Goal: Task Accomplishment & Management: Use online tool/utility

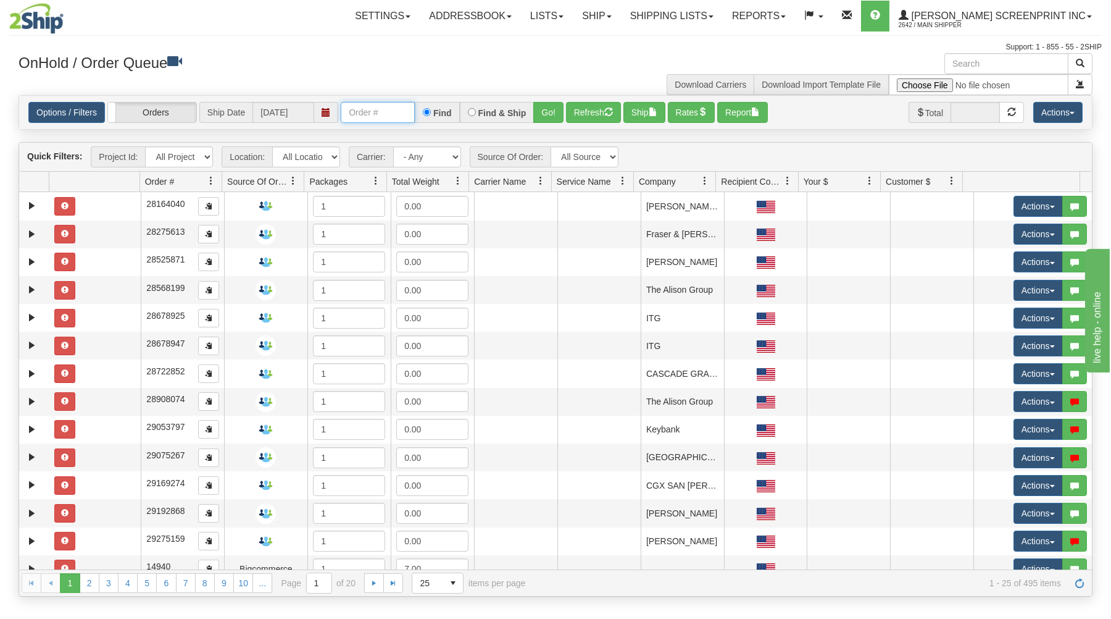
click at [403, 115] on input "text" at bounding box center [378, 112] width 74 height 21
type input "31611189"
click at [540, 104] on button "Go!" at bounding box center [549, 112] width 30 height 21
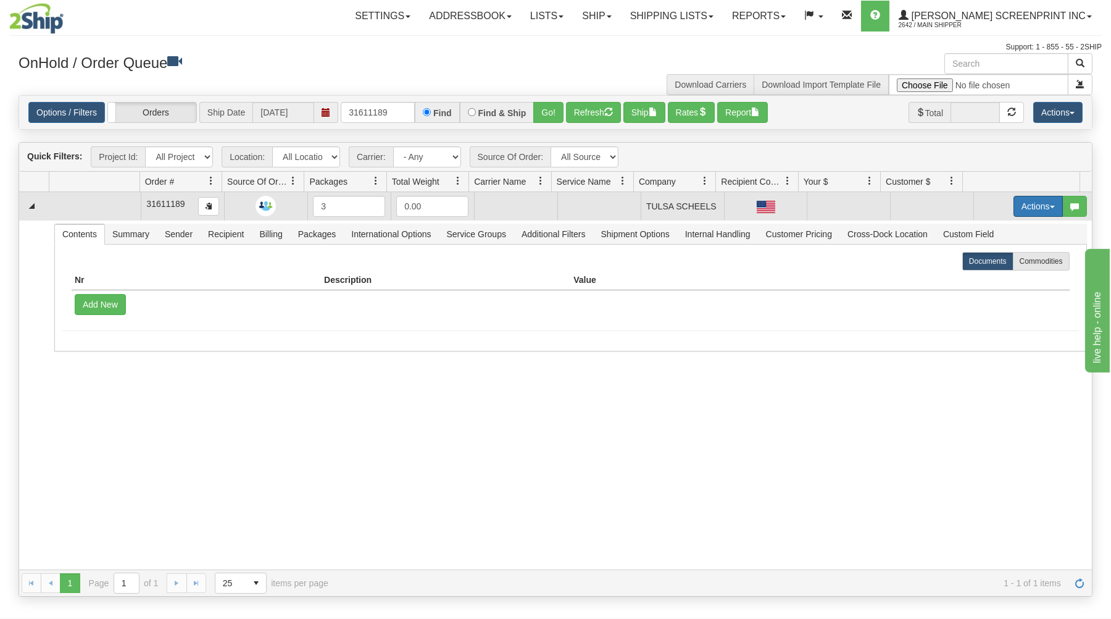
click at [1036, 204] on button "Actions" at bounding box center [1038, 206] width 49 height 21
click at [1017, 227] on link "Open" at bounding box center [1013, 230] width 99 height 16
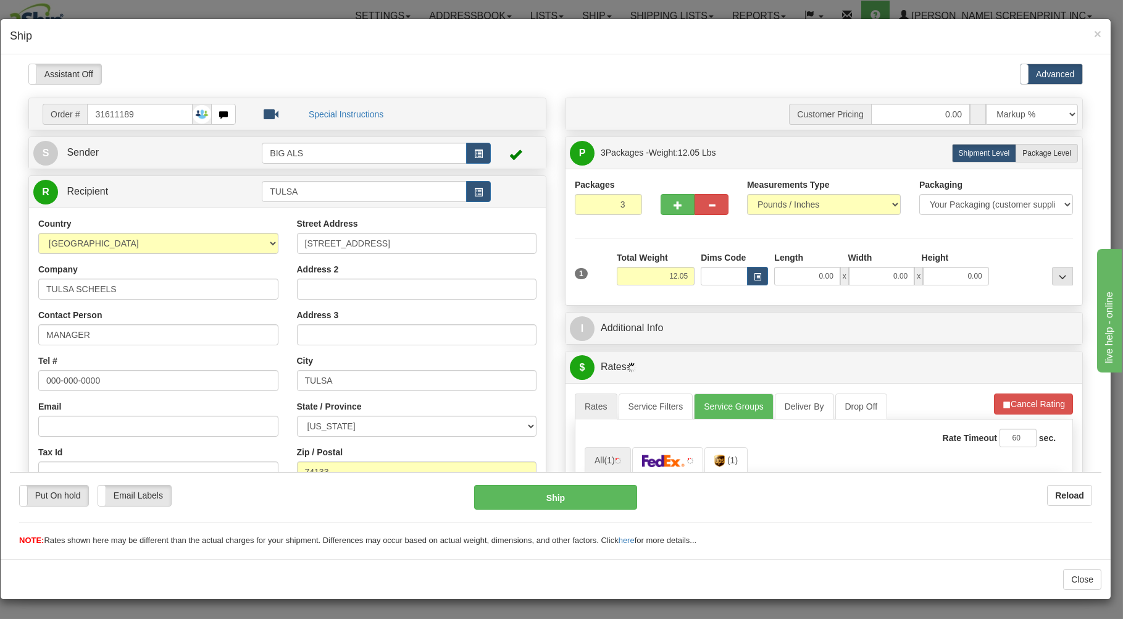
type input "0.00"
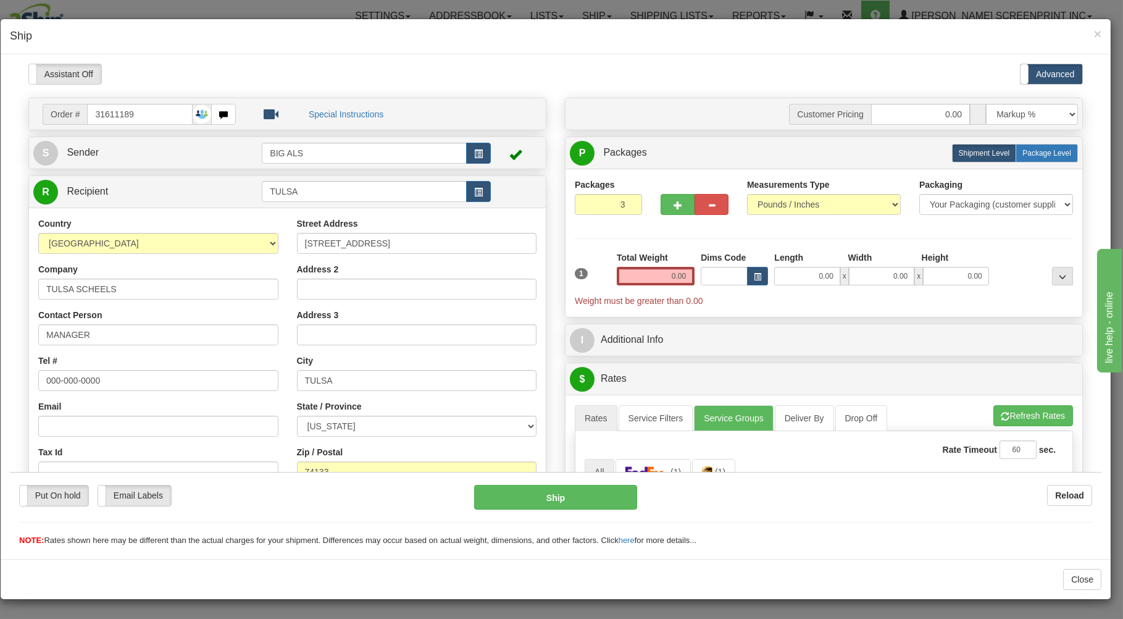
click at [1035, 151] on span "Package Level" at bounding box center [1047, 152] width 49 height 9
radio input "true"
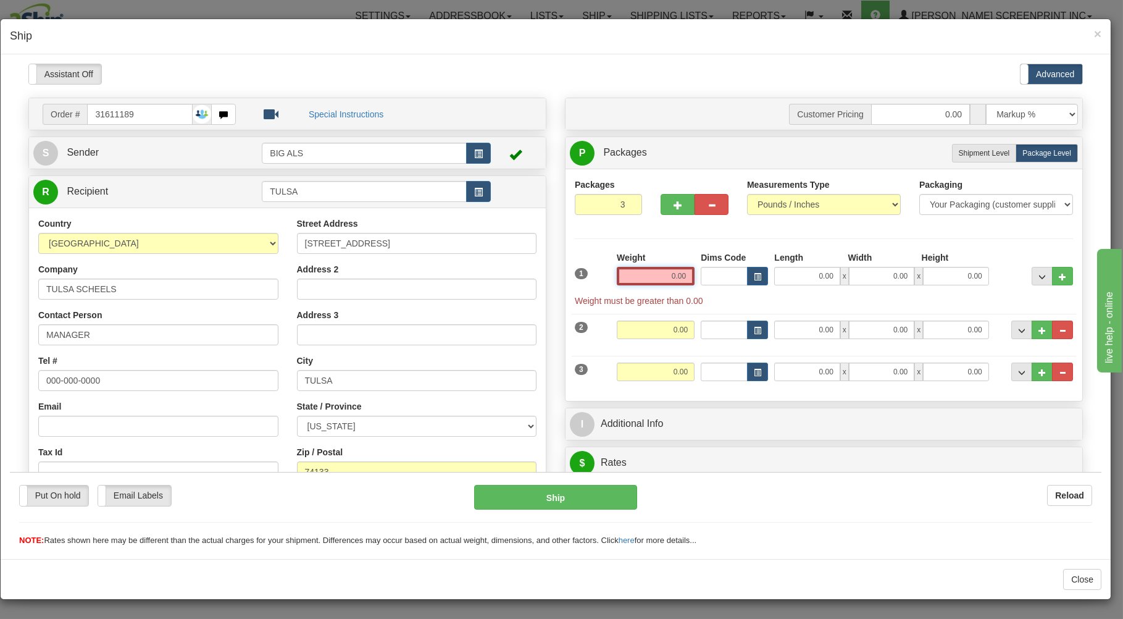
click at [651, 273] on input "0.00" at bounding box center [656, 275] width 78 height 19
type input "1"
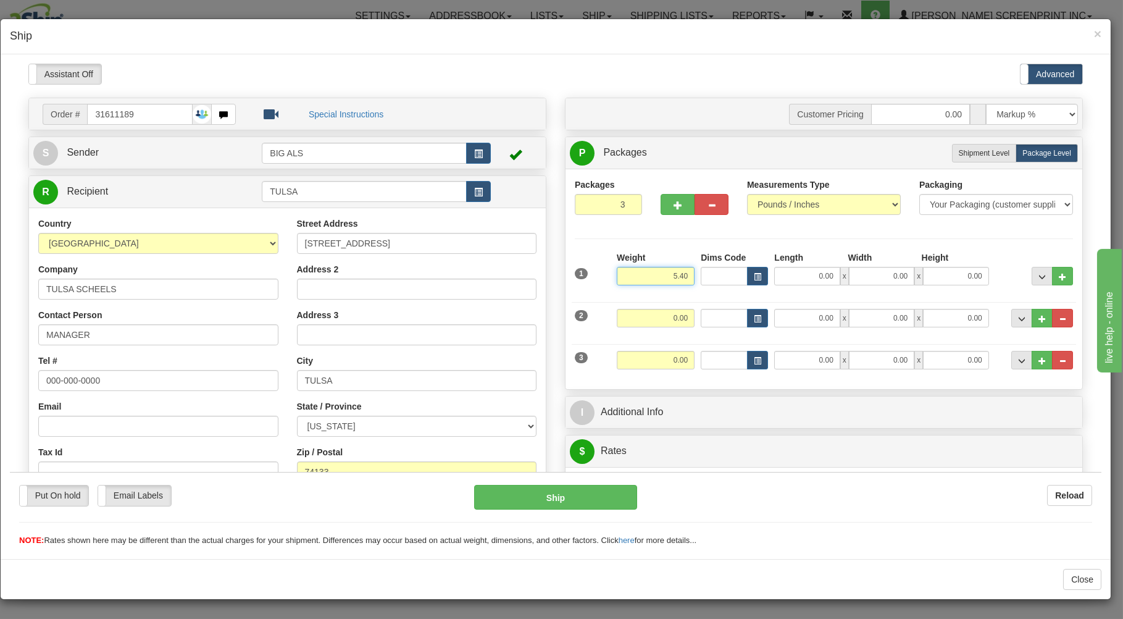
type input "5.40"
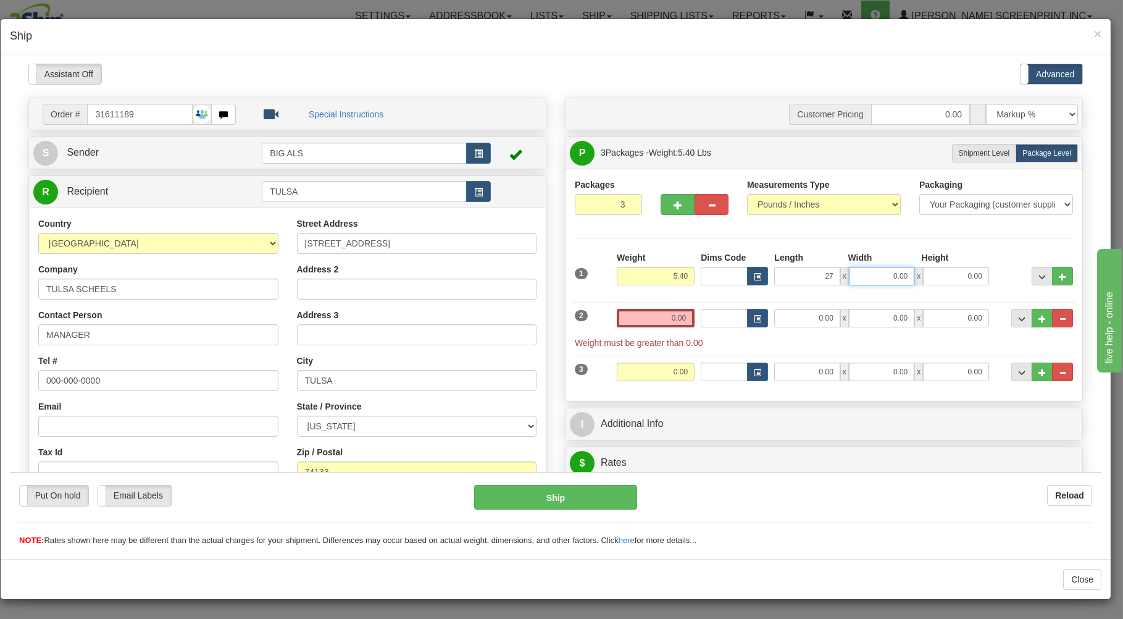
type input "27.00"
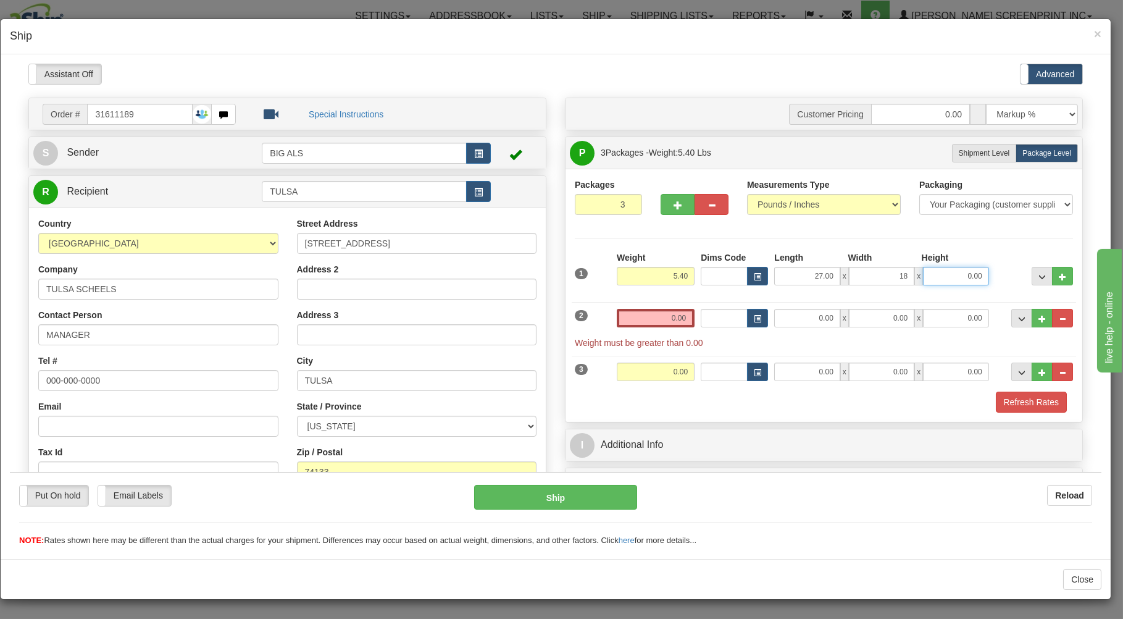
type input "18.00"
type input "4.00"
click at [629, 319] on input "0.00" at bounding box center [656, 317] width 78 height 19
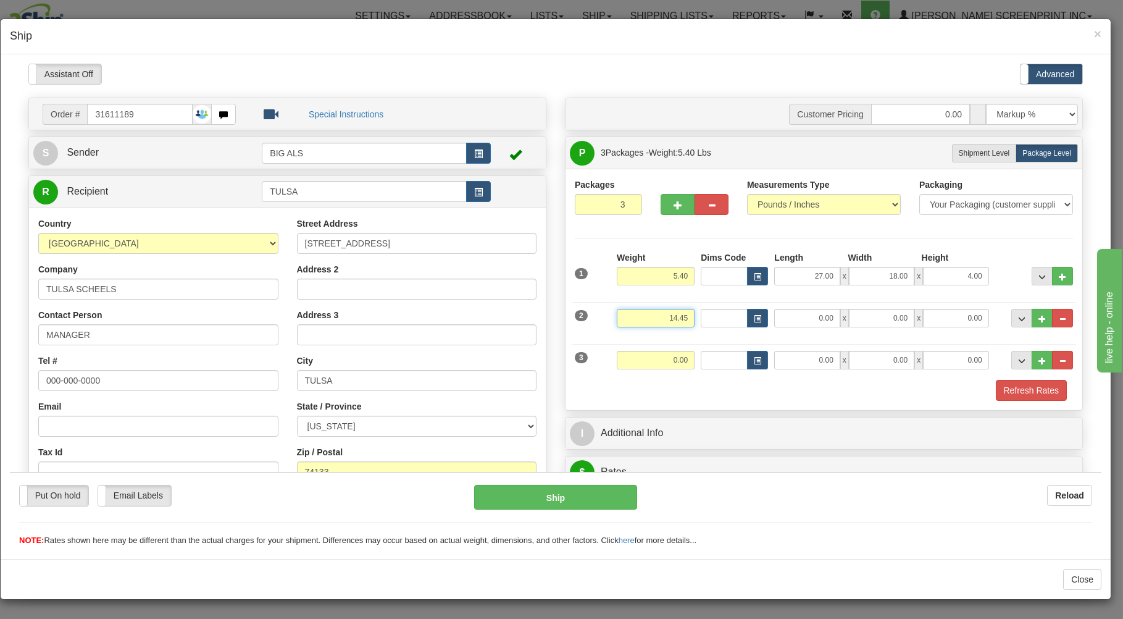
type input "14.45"
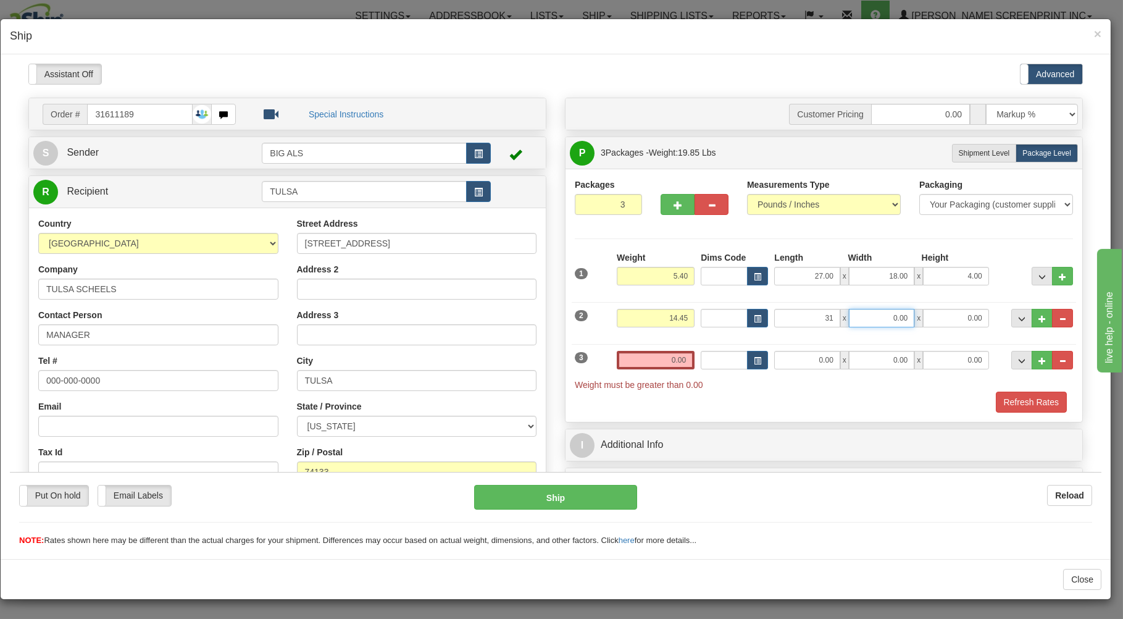
type input "31.00"
type input "19.00"
type input "8.00"
click at [627, 354] on input "0.00" at bounding box center [656, 359] width 78 height 19
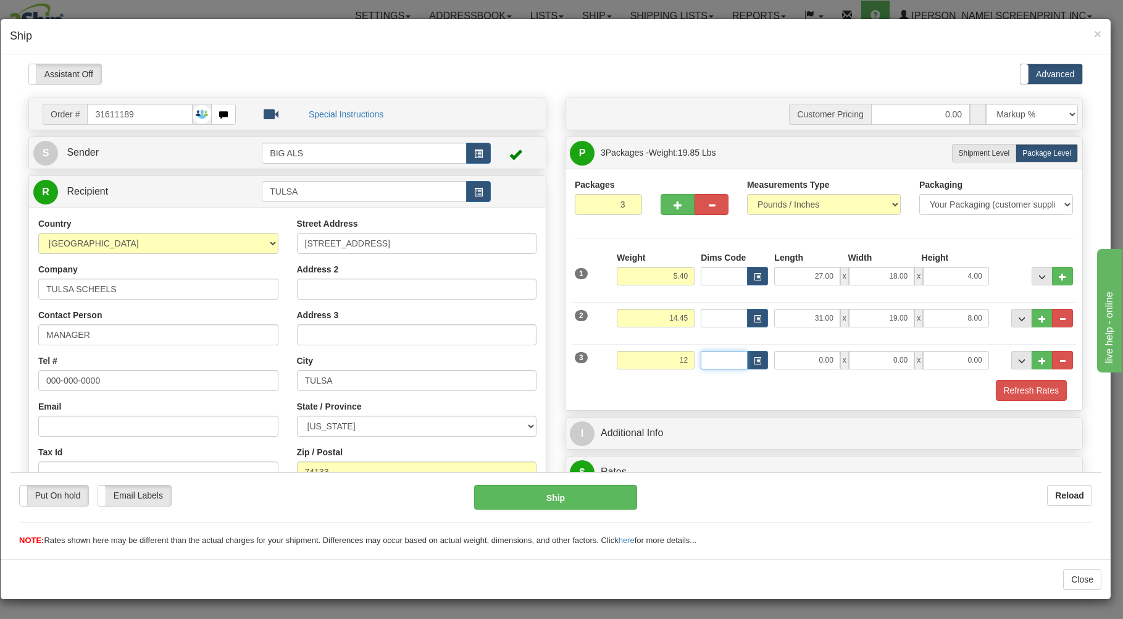
type input "12.00"
type input "38.00"
type input "18.00"
type input "5.00"
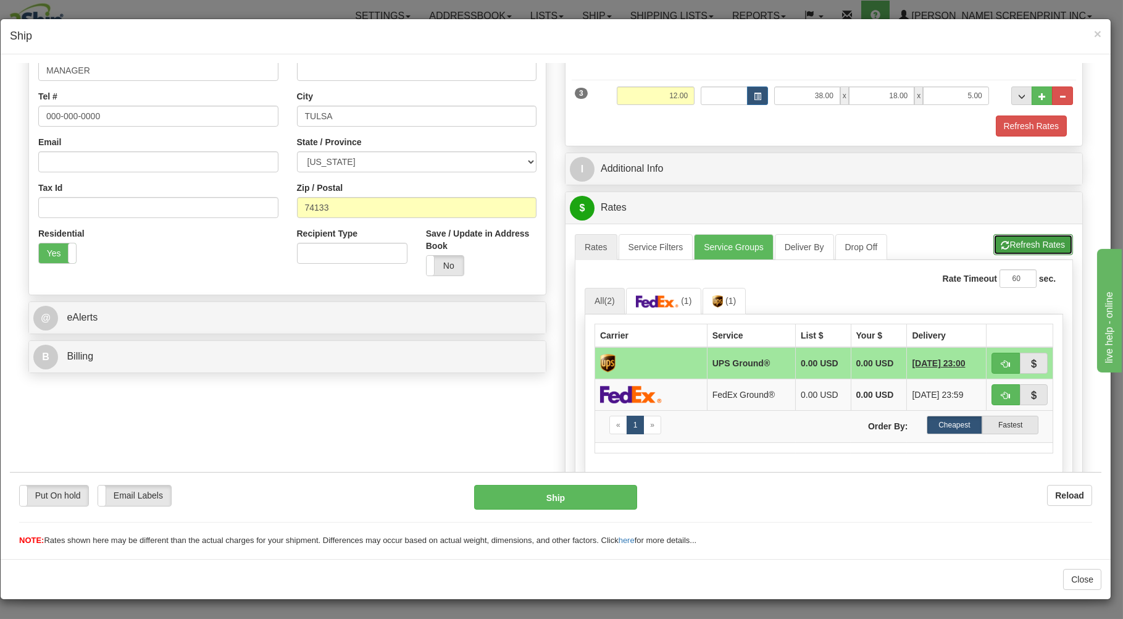
click at [1049, 237] on button "Refresh Rates" at bounding box center [1034, 243] width 80 height 21
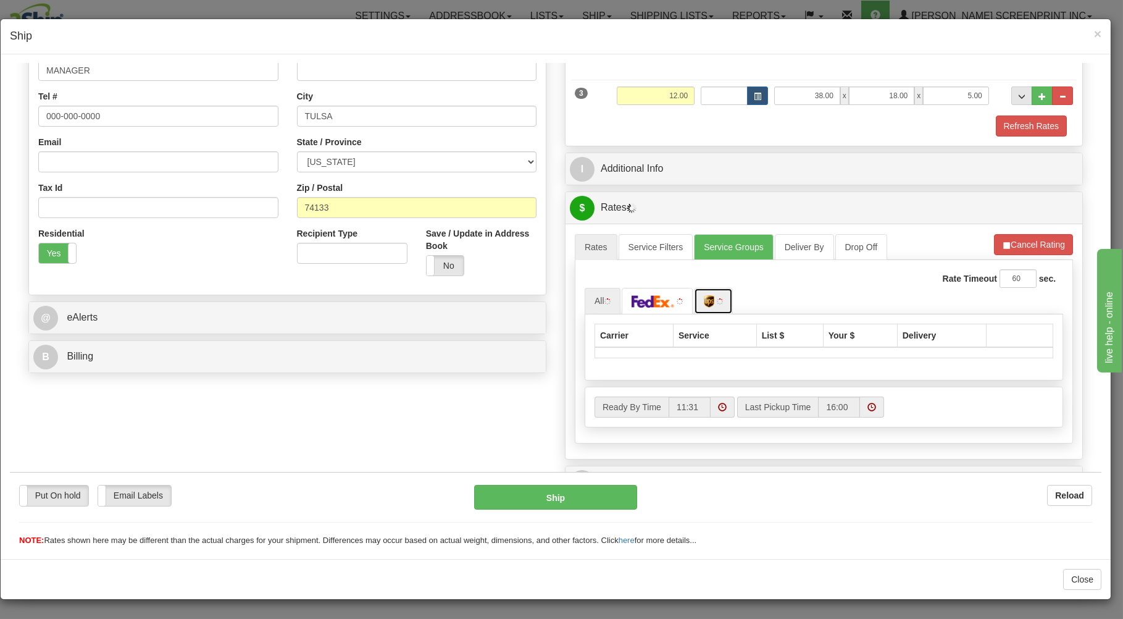
click at [717, 300] on img at bounding box center [720, 301] width 6 height 6
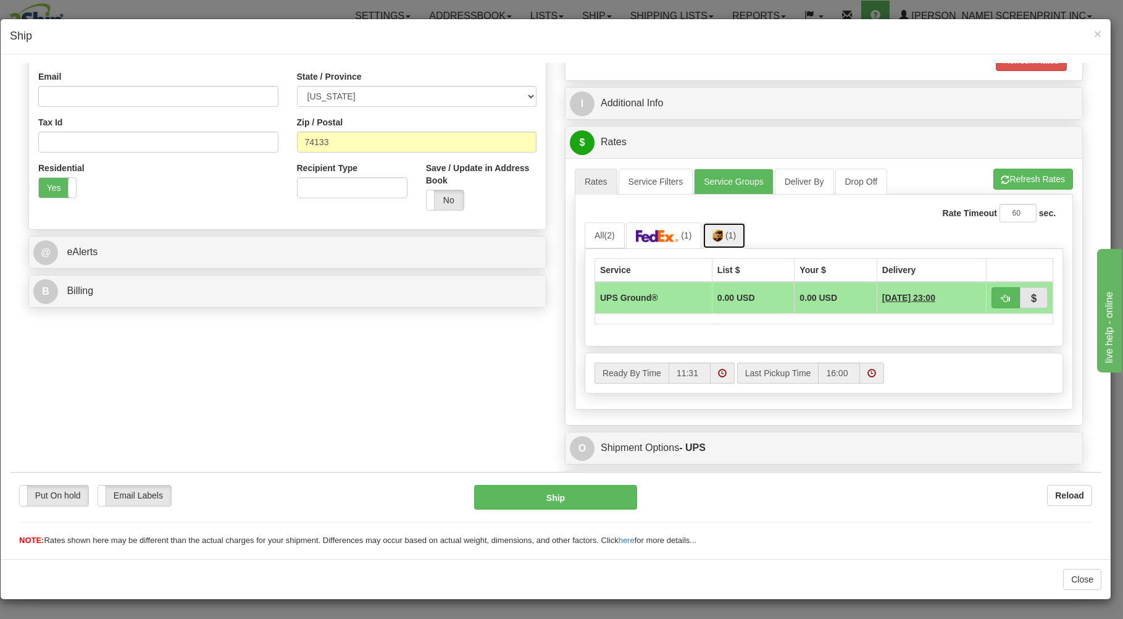
scroll to position [331, 0]
click at [1002, 294] on span "button" at bounding box center [1006, 297] width 9 height 8
type input "03"
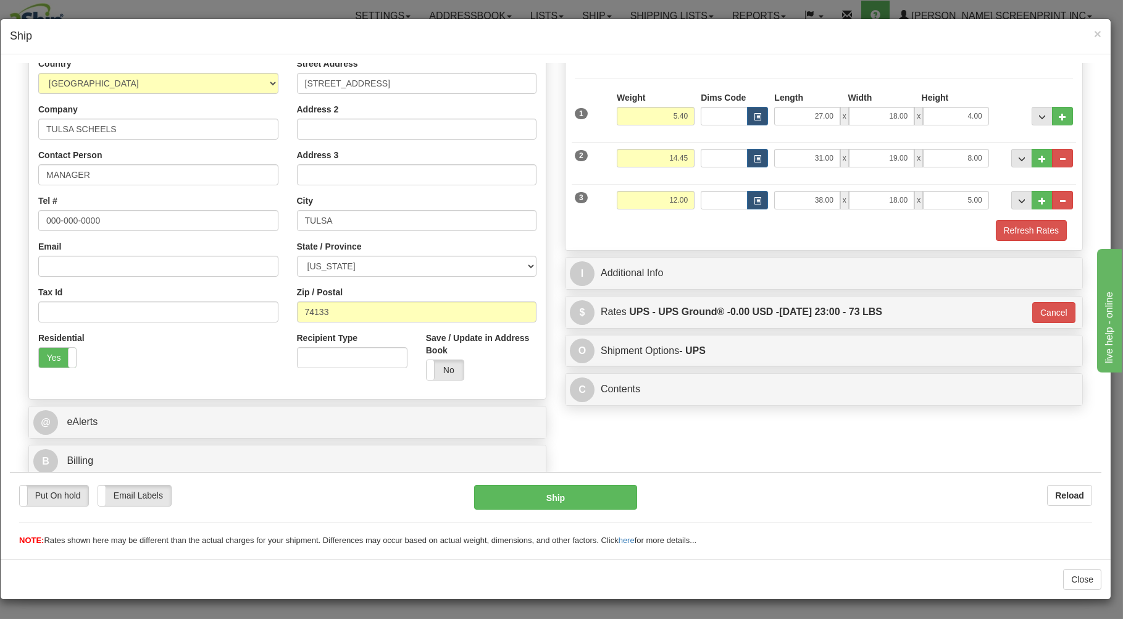
scroll to position [162, 0]
click at [564, 492] on button "Ship" at bounding box center [556, 496] width 164 height 25
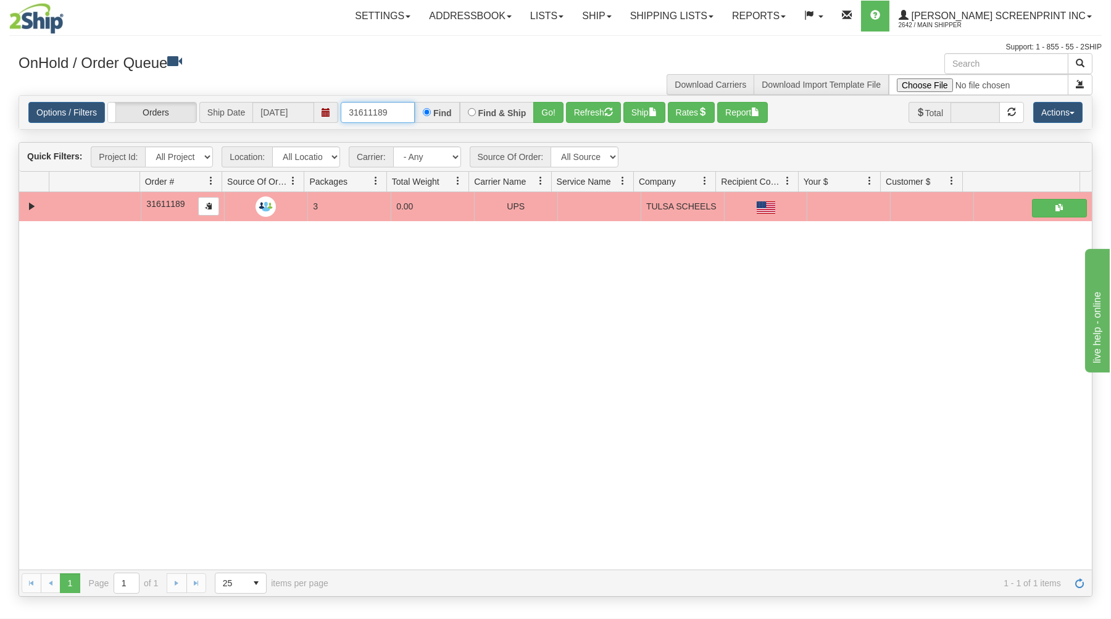
drag, startPoint x: 345, startPoint y: 112, endPoint x: 459, endPoint y: 104, distance: 114.5
click at [459, 104] on div "31611189 Find Find & Ship Go!" at bounding box center [452, 112] width 223 height 21
type input "31611219"
click at [550, 111] on button "Go!" at bounding box center [549, 112] width 30 height 21
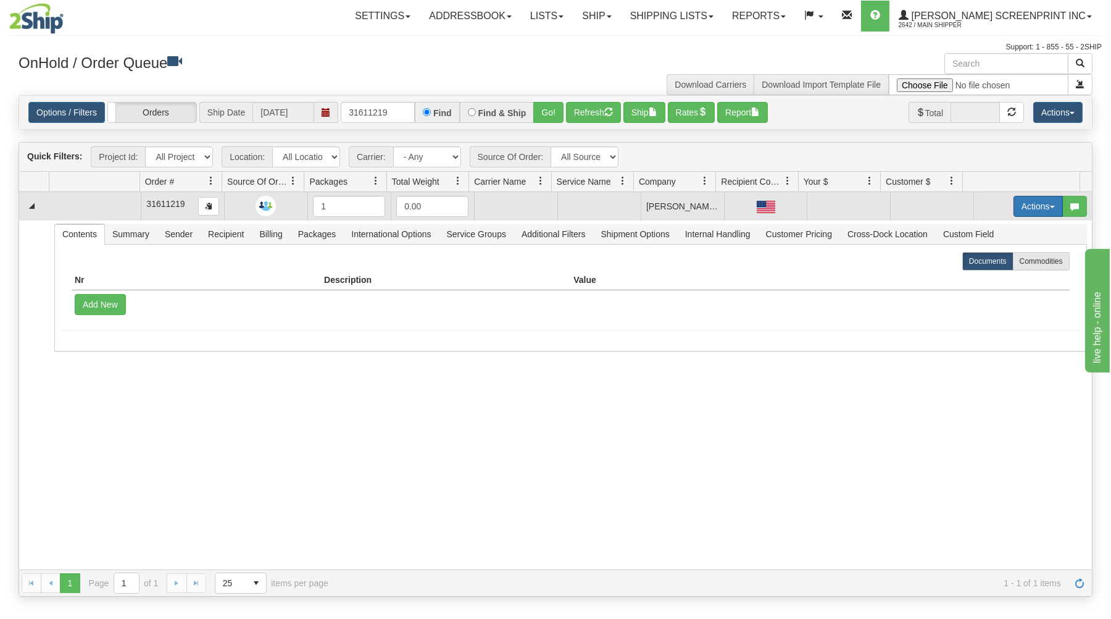
click at [1041, 203] on button "Actions" at bounding box center [1038, 206] width 49 height 21
click at [1006, 228] on link "Open" at bounding box center [1013, 230] width 99 height 16
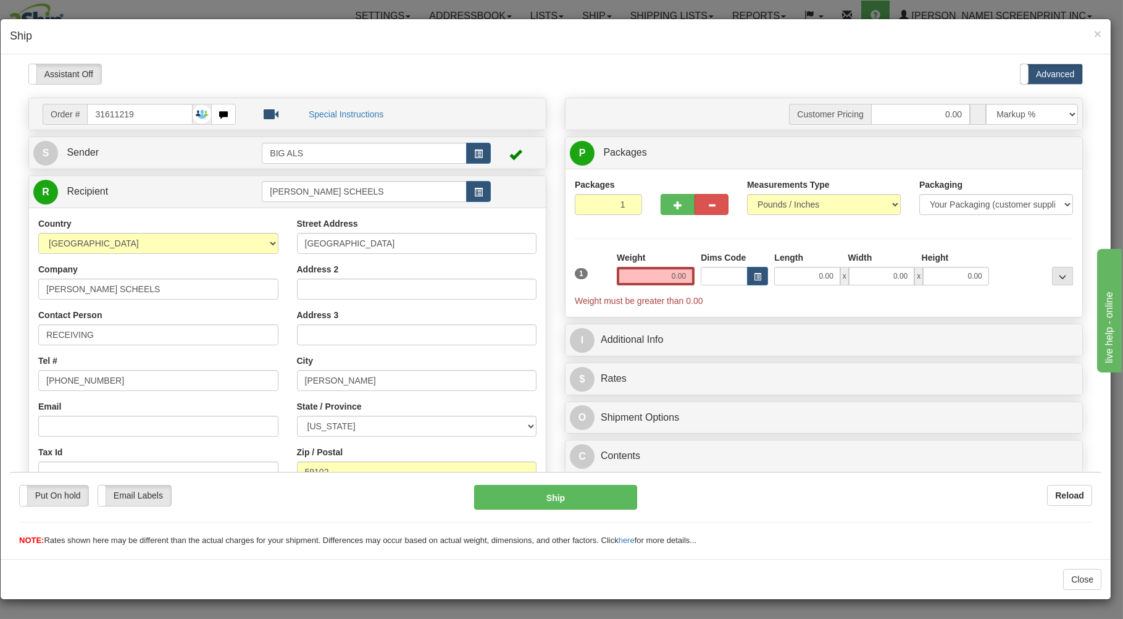
scroll to position [0, 0]
type input "12.05"
click at [802, 275] on input "0.00" at bounding box center [806, 275] width 65 height 19
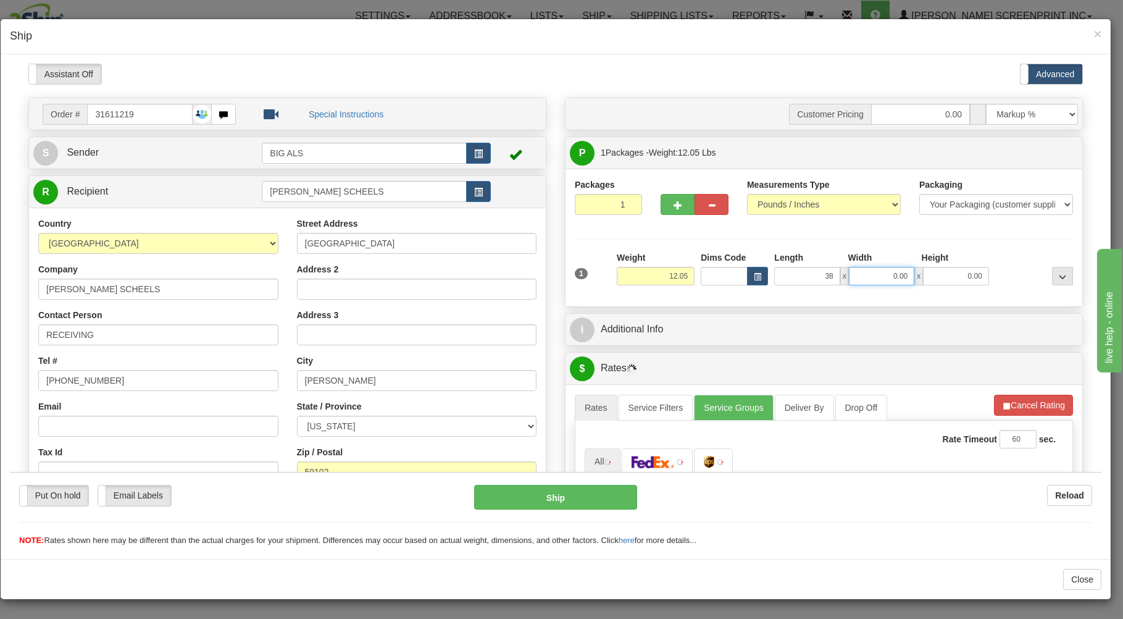
type input "38.00"
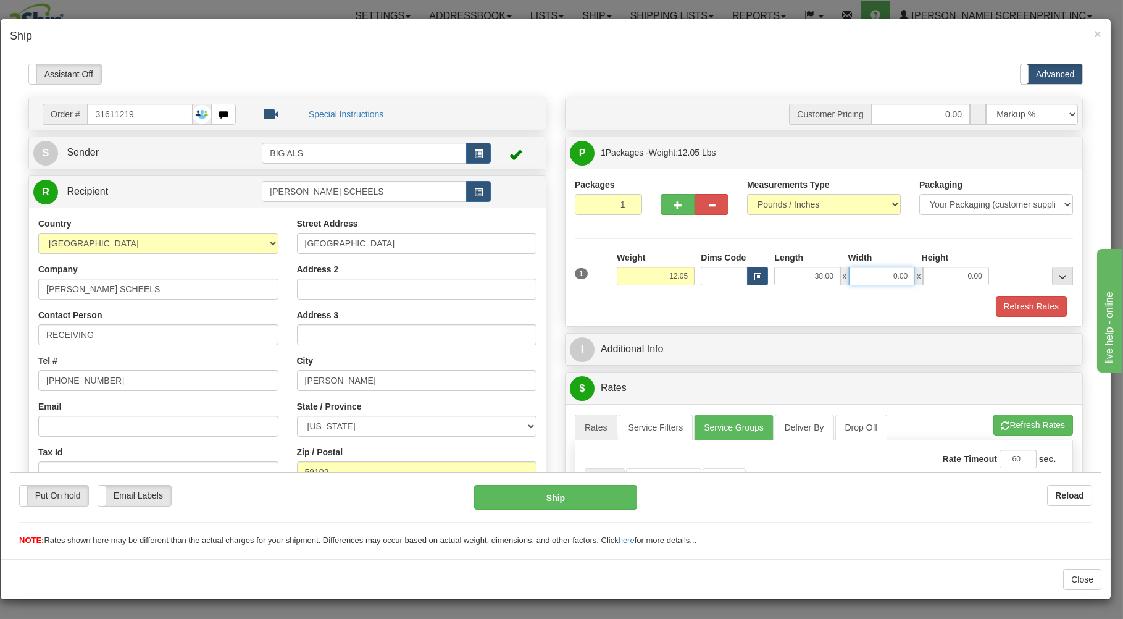
type input "12.10"
type input "18.00"
type input "11.90"
type input "5"
type input "12.05"
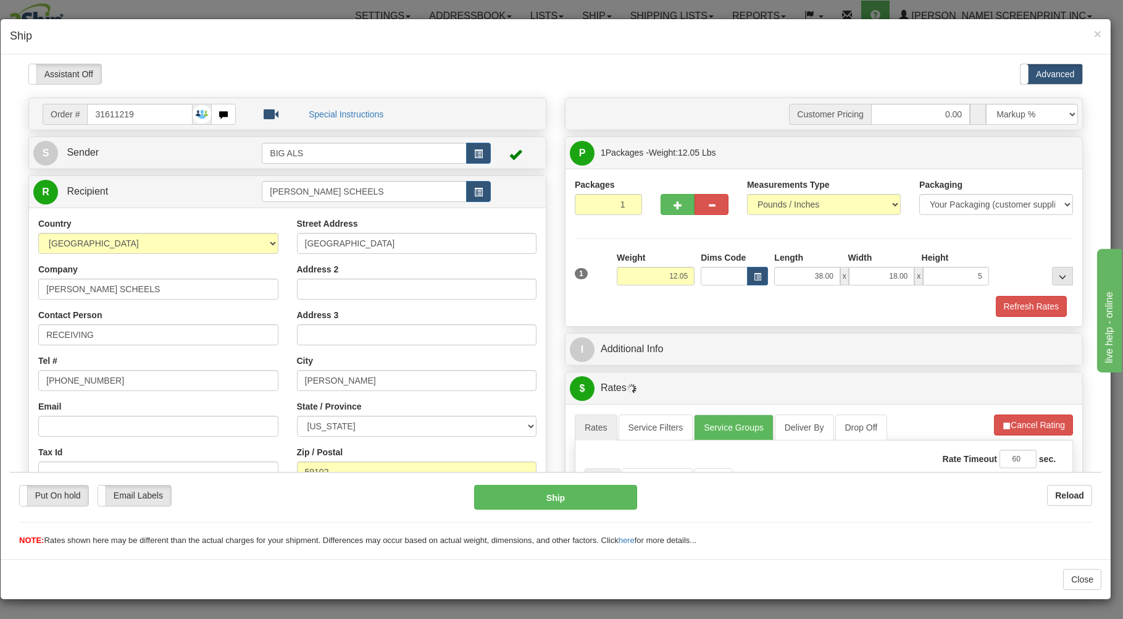
type input "5.00"
click at [763, 304] on div "Refresh Rates" at bounding box center [824, 305] width 504 height 21
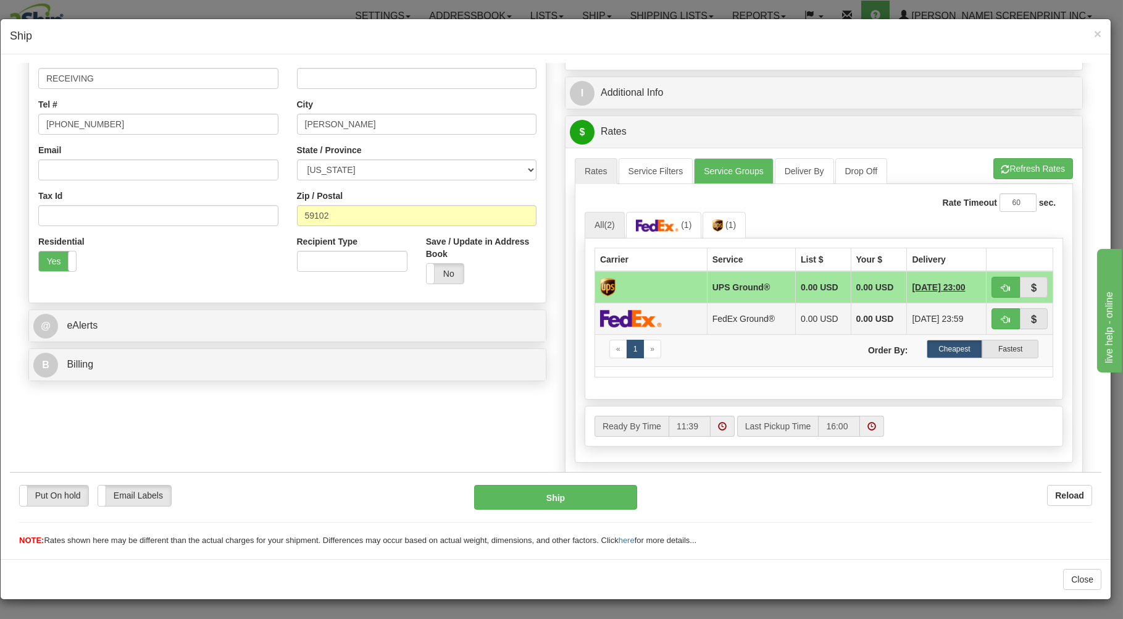
scroll to position [264, 0]
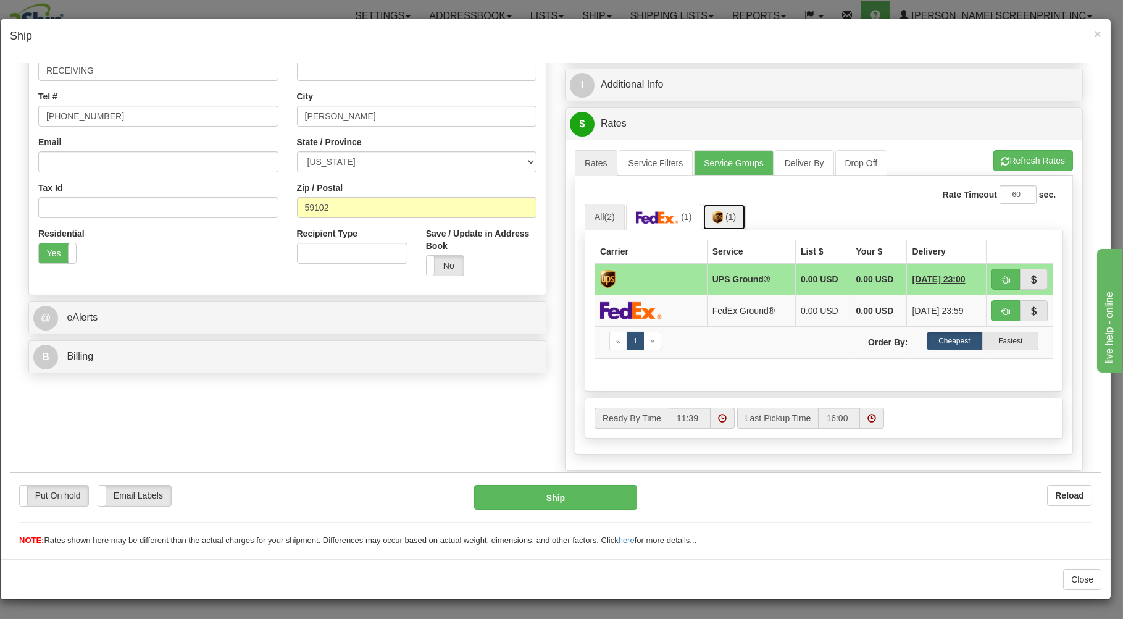
drag, startPoint x: 730, startPoint y: 221, endPoint x: 803, endPoint y: 204, distance: 75.3
click at [738, 217] on link "(1)" at bounding box center [724, 216] width 43 height 27
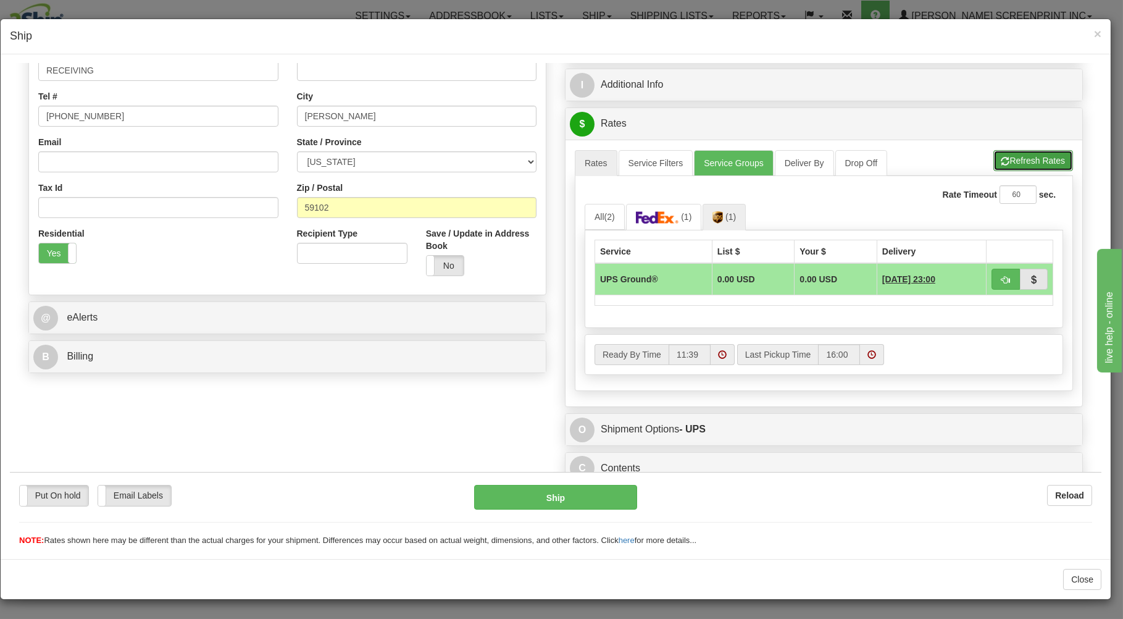
click at [1000, 157] on button "Refresh Rates" at bounding box center [1034, 159] width 80 height 21
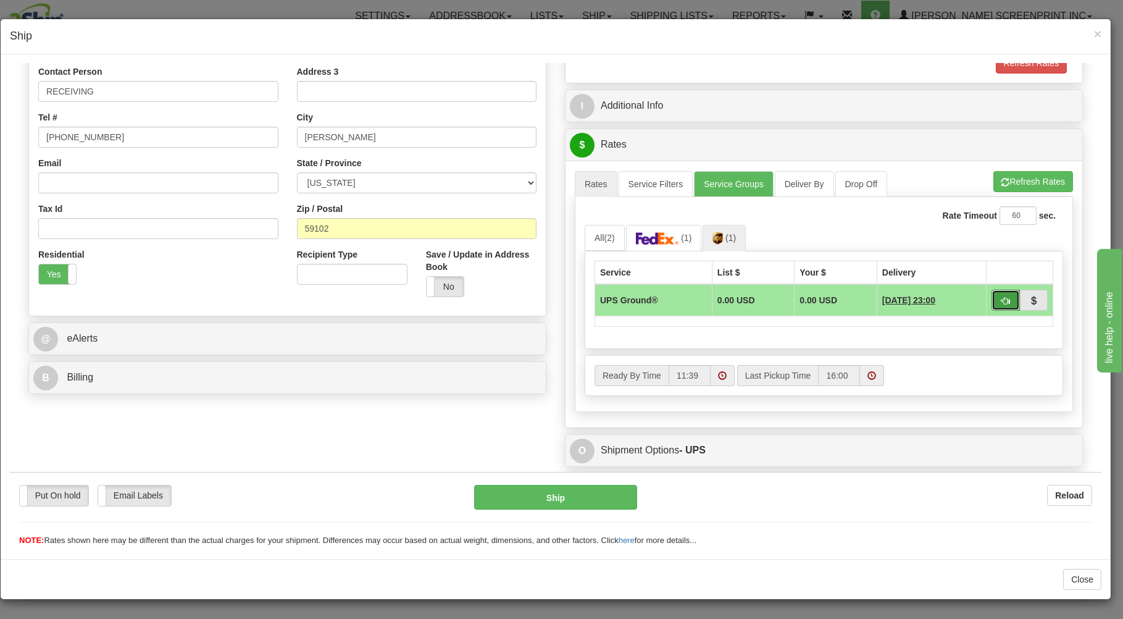
click at [992, 296] on button "button" at bounding box center [1006, 299] width 28 height 21
type input "03"
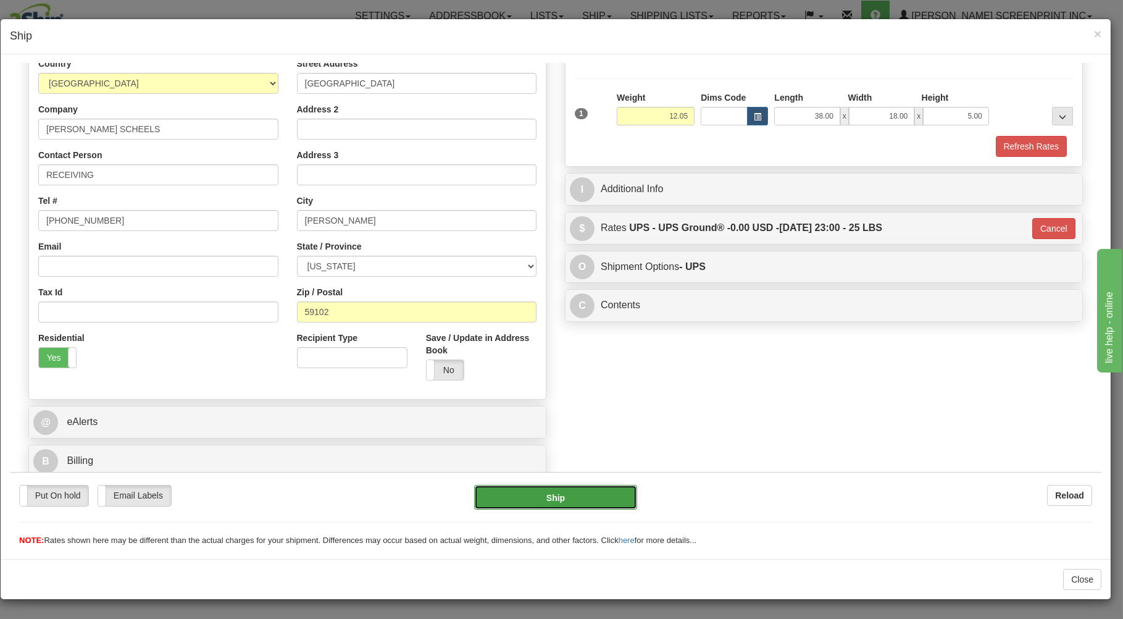
click at [574, 496] on button "Ship" at bounding box center [556, 496] width 164 height 25
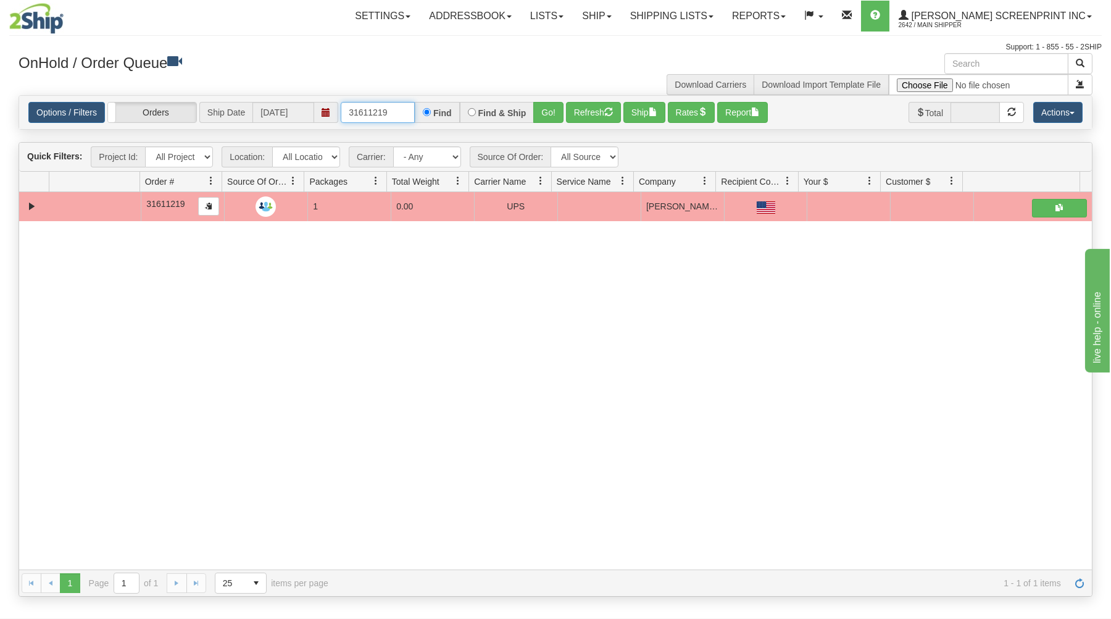
drag, startPoint x: 344, startPoint y: 112, endPoint x: 443, endPoint y: 101, distance: 100.0
click at [442, 99] on div "Options / Filters Group Shipments Orders Ship Date 09/12/2025 31611219 Find Fin…" at bounding box center [555, 112] width 1073 height 33
type input "31611460"
click at [548, 106] on button "Go!" at bounding box center [549, 112] width 30 height 21
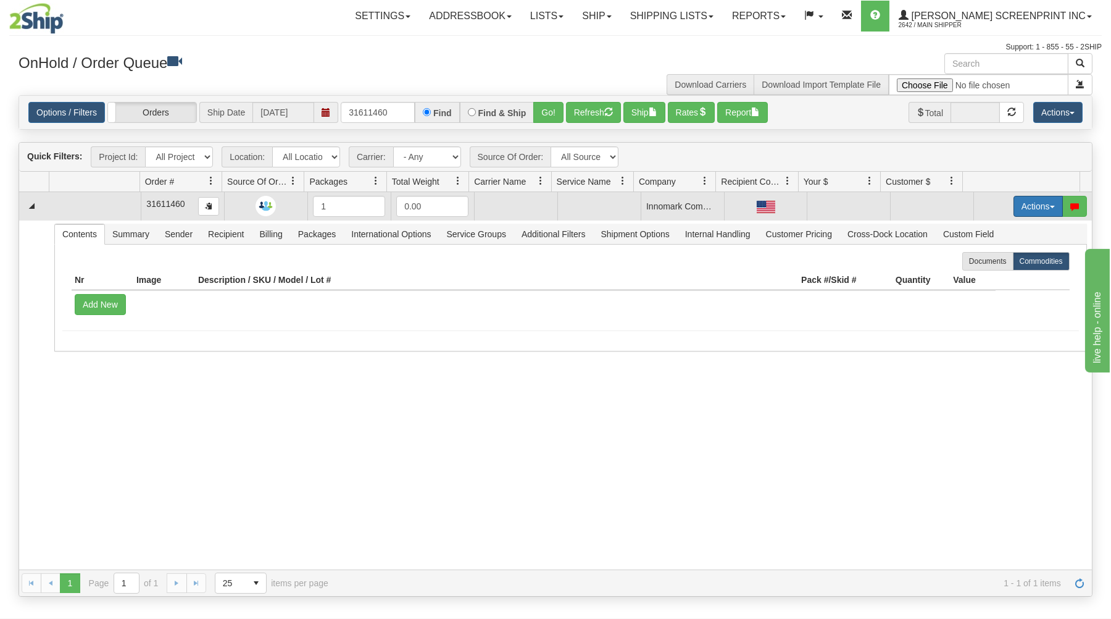
click at [1015, 201] on button "Actions" at bounding box center [1038, 206] width 49 height 21
click at [992, 228] on link "Open" at bounding box center [1013, 230] width 99 height 16
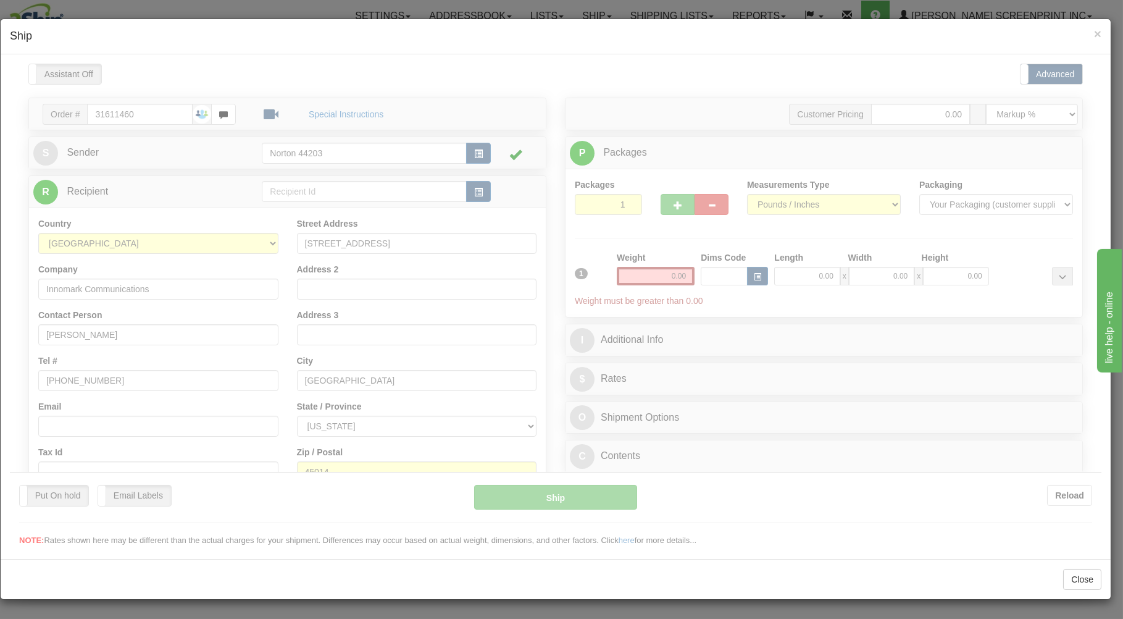
scroll to position [0, 0]
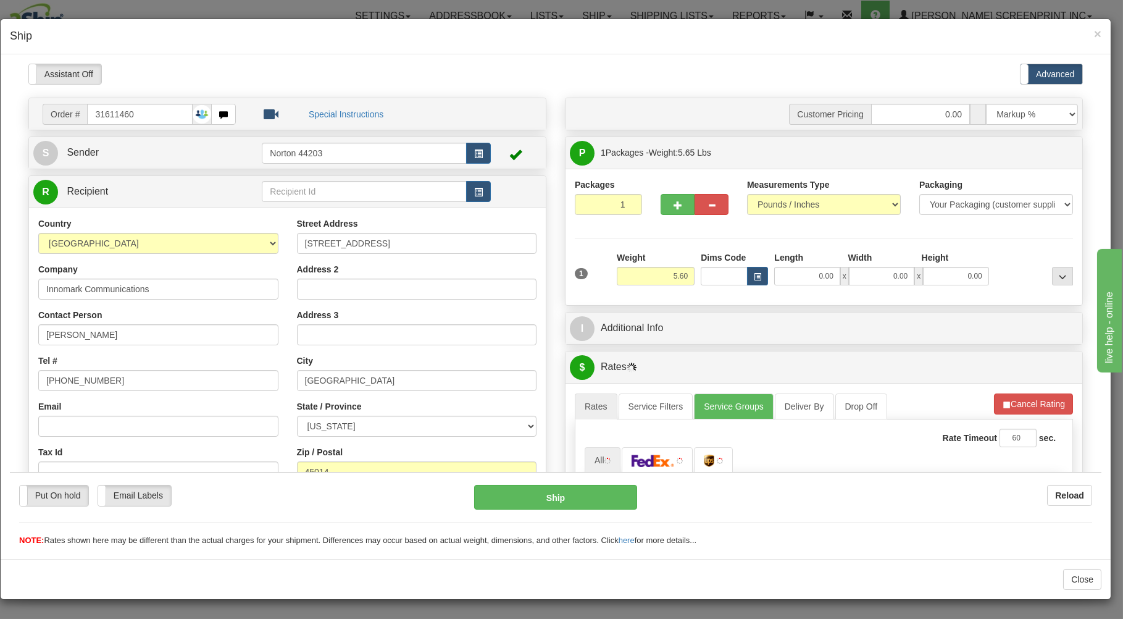
type input "5.65"
type input "231611460"
type input "5.60"
type input "2531611460"
type input "2.70"
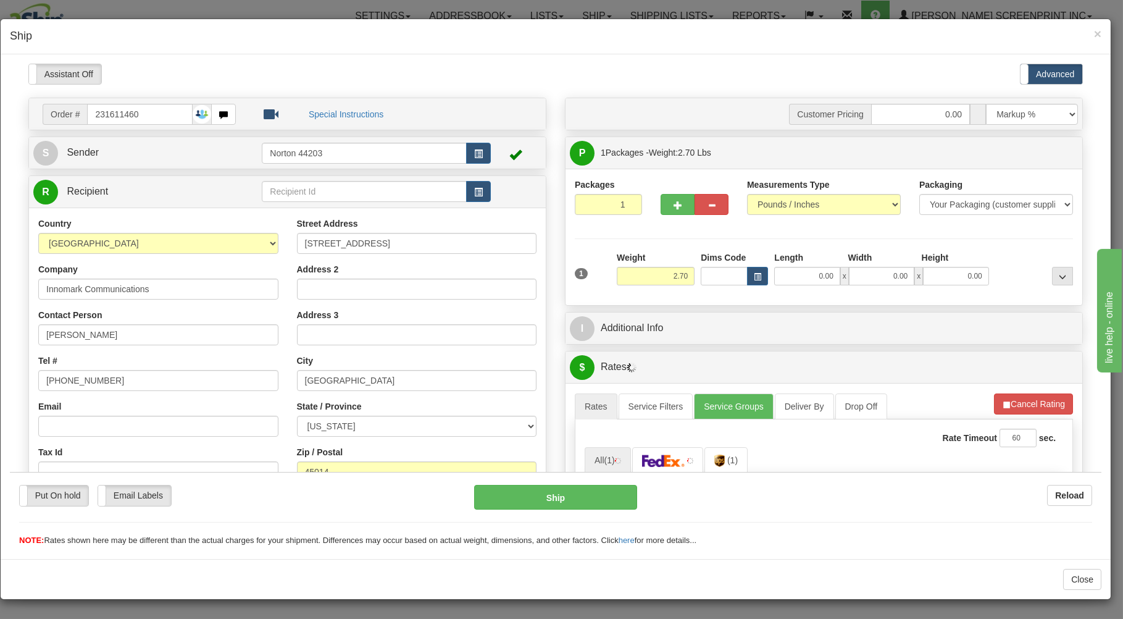
type input "31611460"
type input "2.85"
click at [777, 275] on input "0.00" at bounding box center [806, 275] width 65 height 19
type input "25.00"
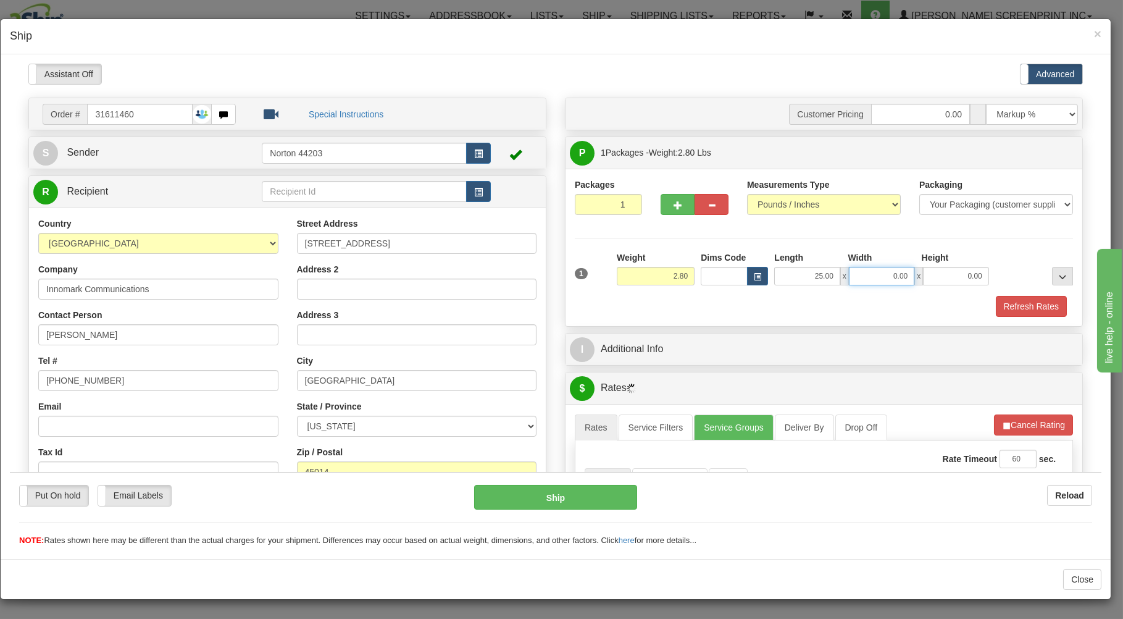
type input "2.90"
type input "16.00"
type input "2.70"
type input "1"
type input "2.70"
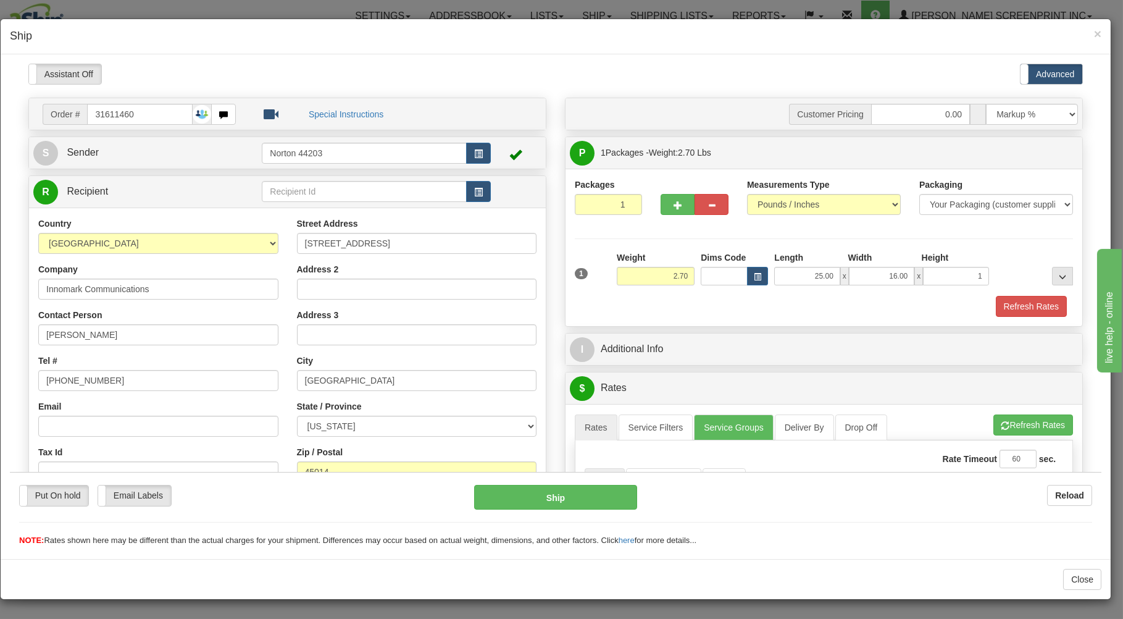
type input "1.00"
click at [723, 310] on div "Refresh Rates" at bounding box center [824, 305] width 504 height 21
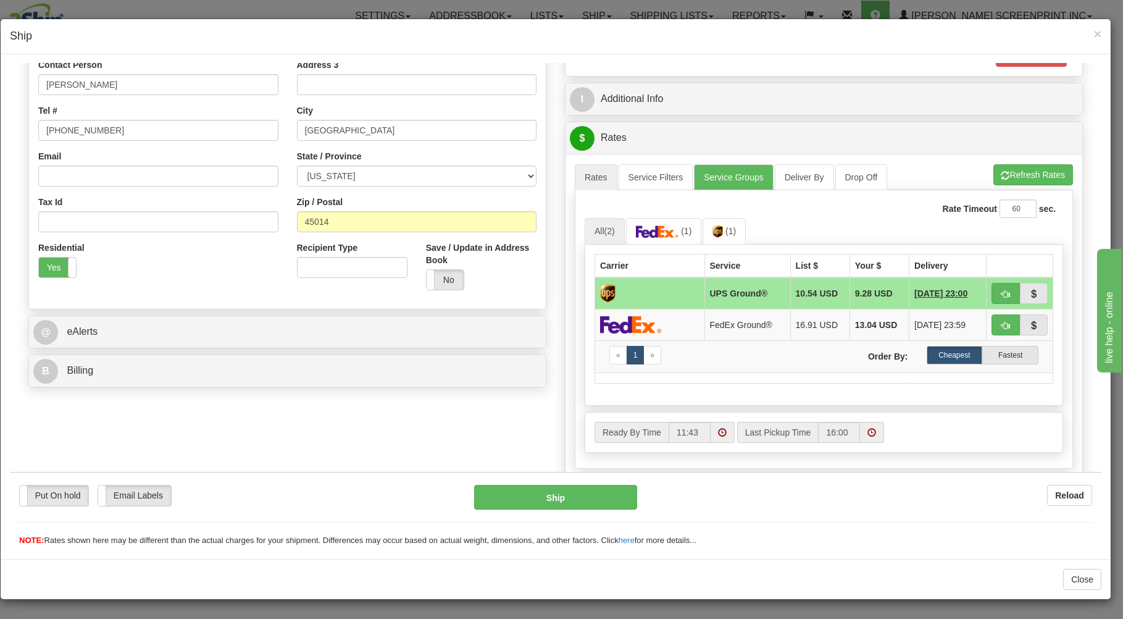
scroll to position [264, 0]
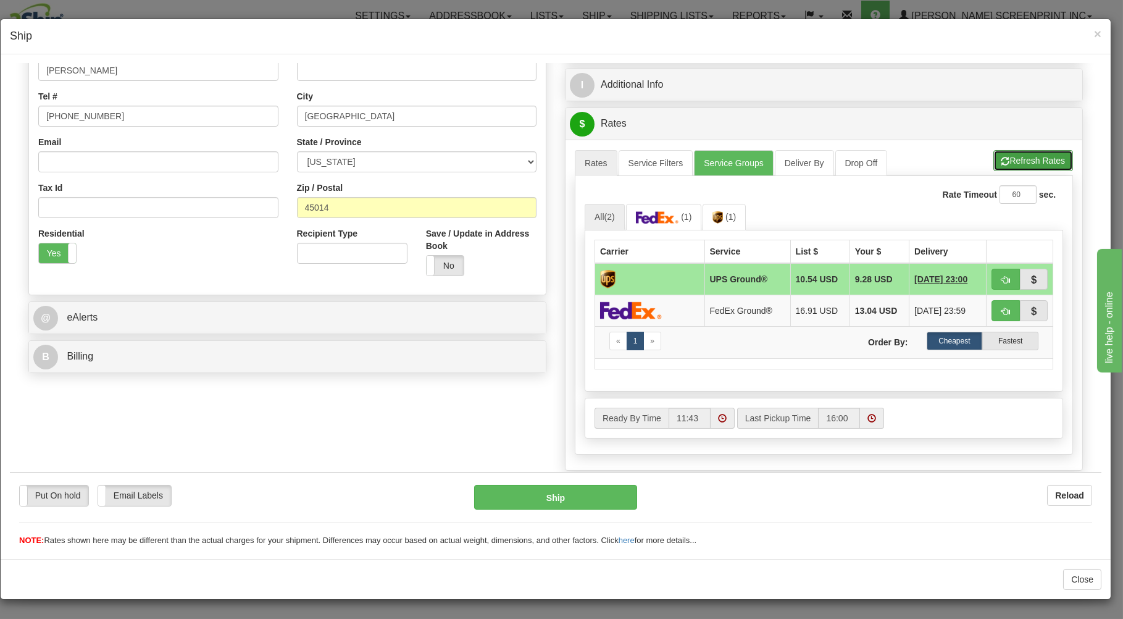
click at [1003, 158] on button "Refresh Rates" at bounding box center [1034, 159] width 80 height 21
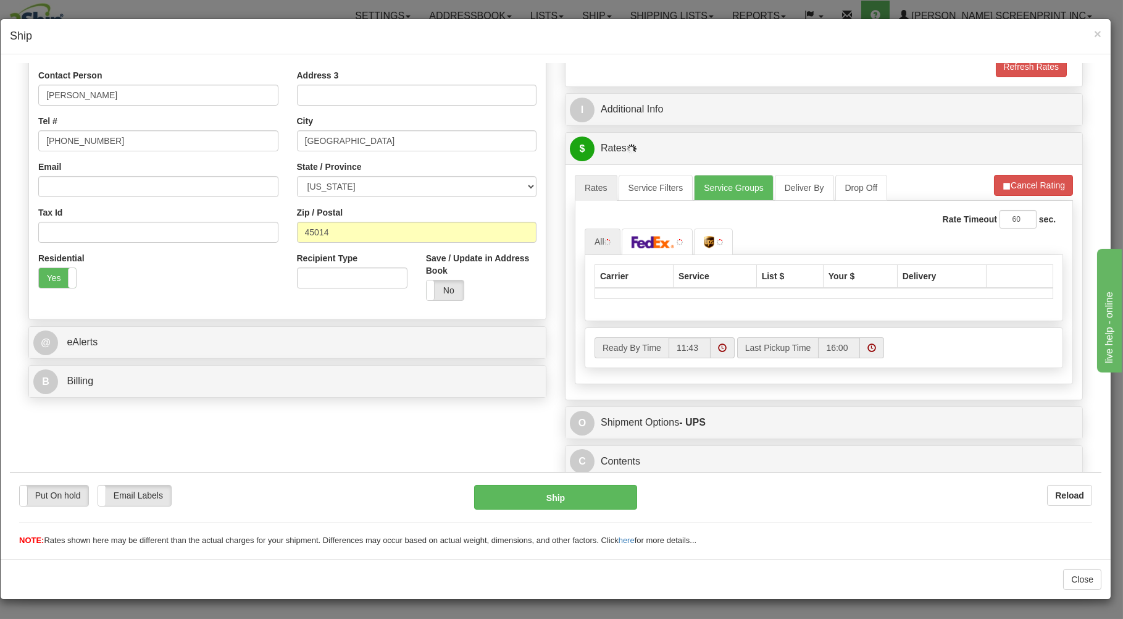
scroll to position [243, 0]
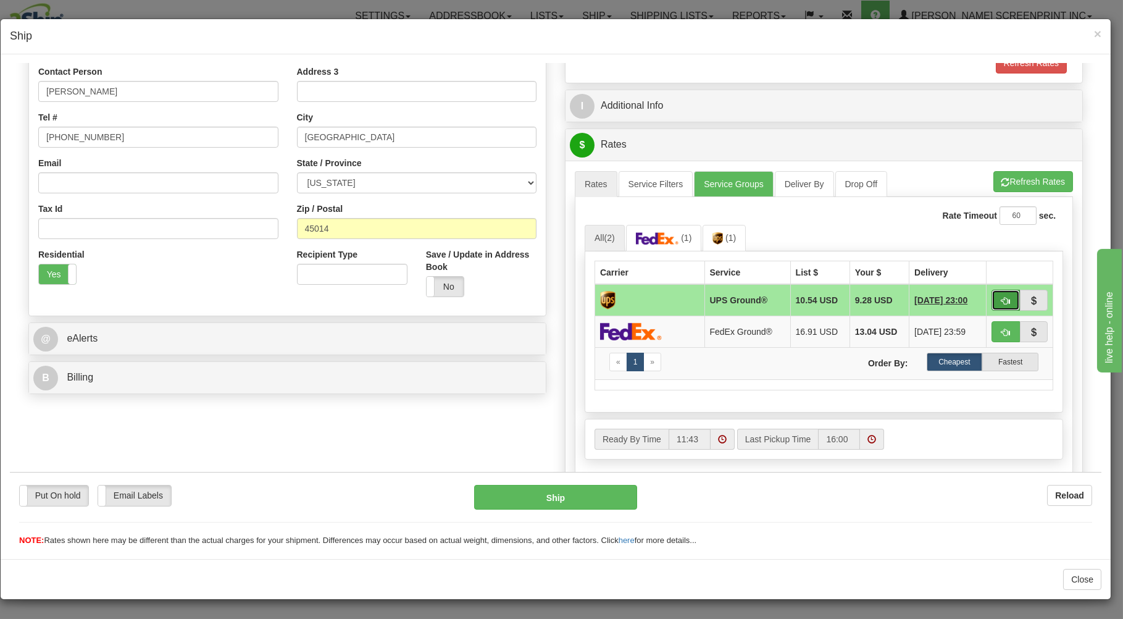
click at [1003, 294] on button "button" at bounding box center [1006, 299] width 28 height 21
type input "03"
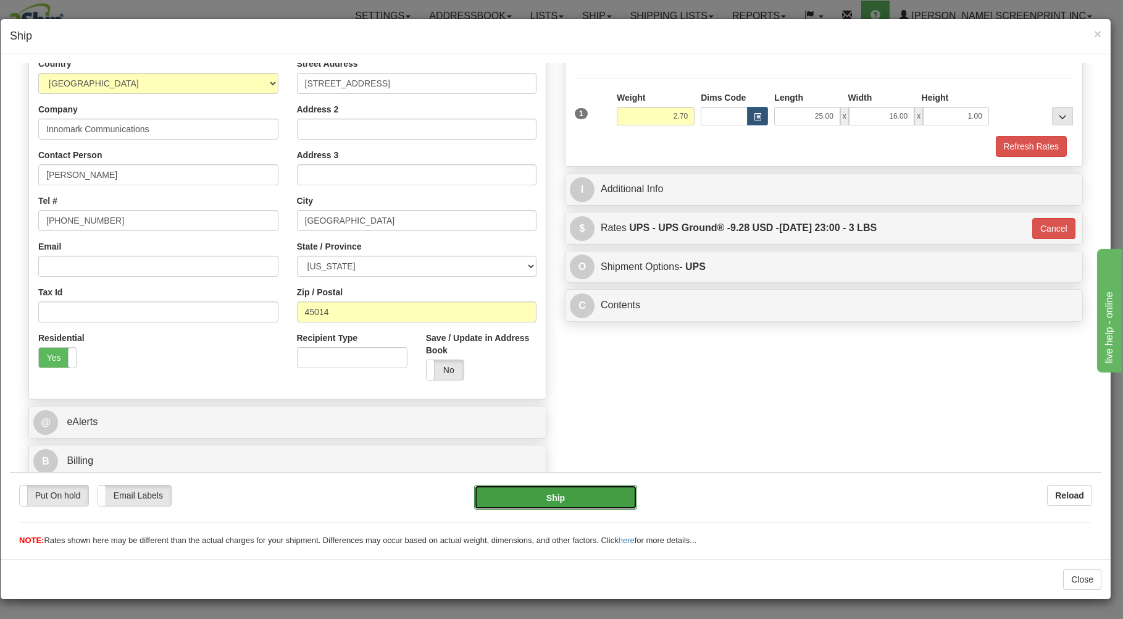
click at [591, 496] on button "Ship" at bounding box center [556, 496] width 164 height 25
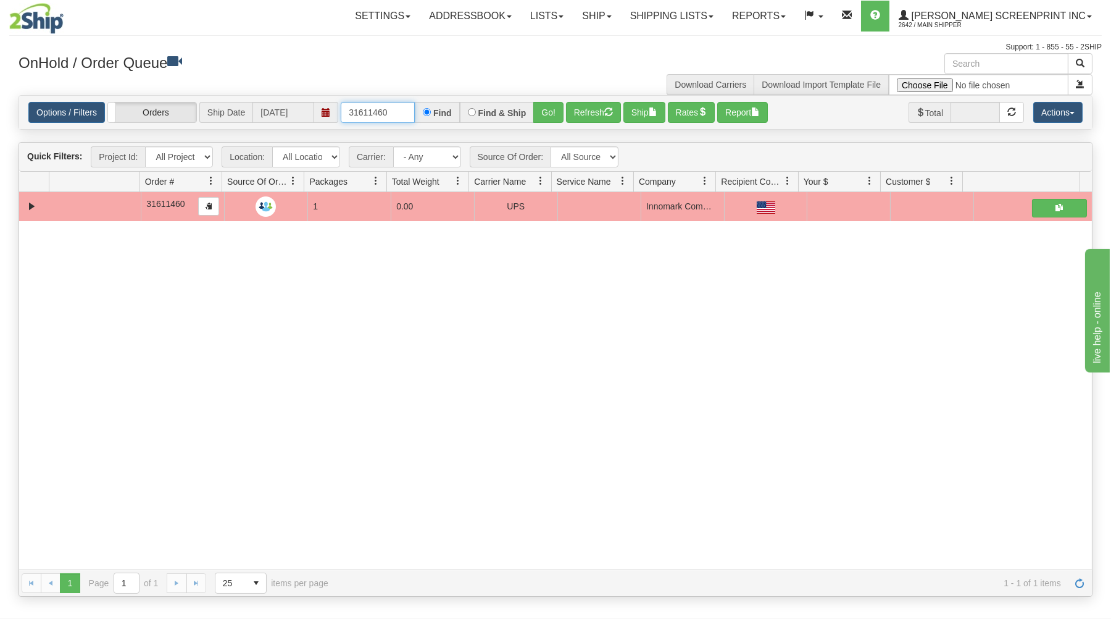
drag, startPoint x: 420, startPoint y: 114, endPoint x: 466, endPoint y: 117, distance: 46.4
click at [461, 114] on div "31611460 Find Find & Ship Go!" at bounding box center [452, 112] width 223 height 21
type input "31611144"
click at [551, 110] on button "Go!" at bounding box center [549, 112] width 30 height 21
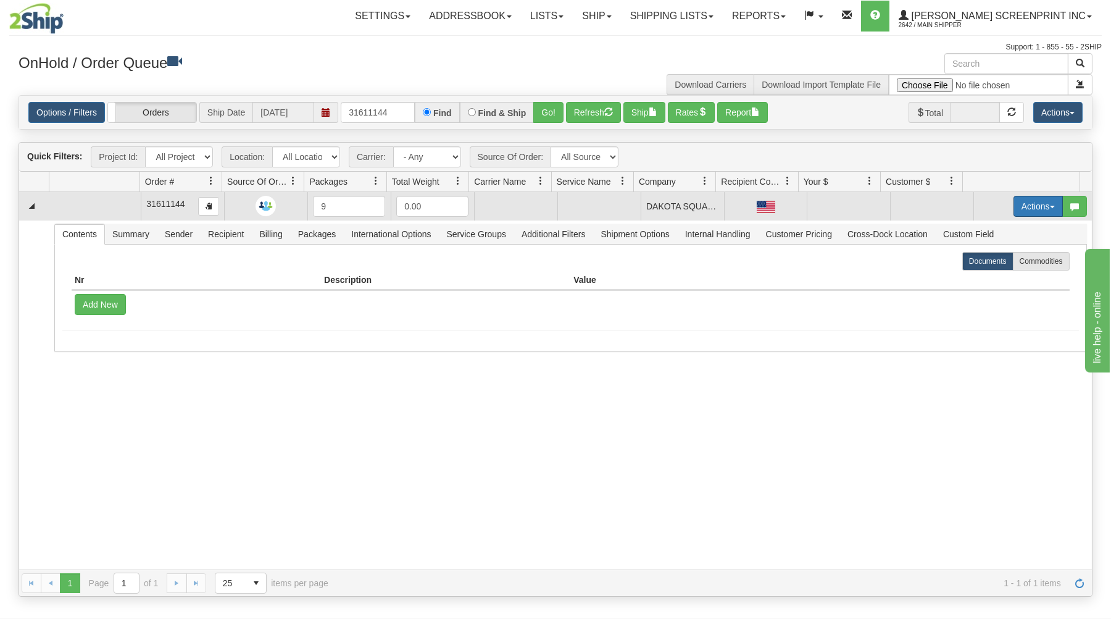
click at [1032, 203] on button "Actions" at bounding box center [1038, 206] width 49 height 21
click at [1007, 231] on link "Open" at bounding box center [1013, 230] width 99 height 16
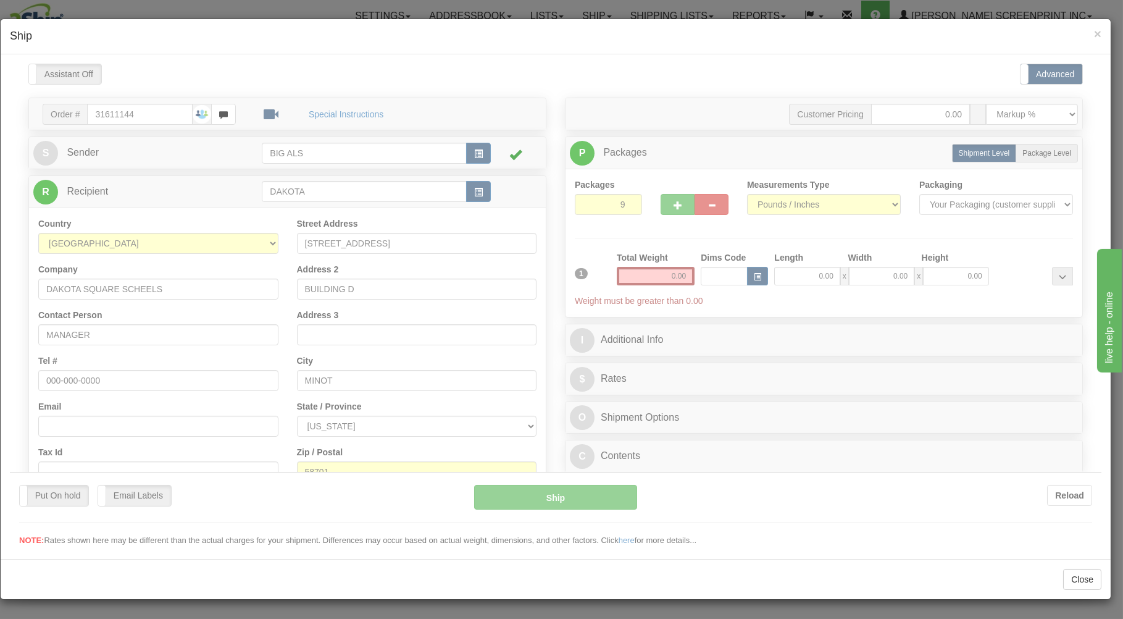
scroll to position [0, 0]
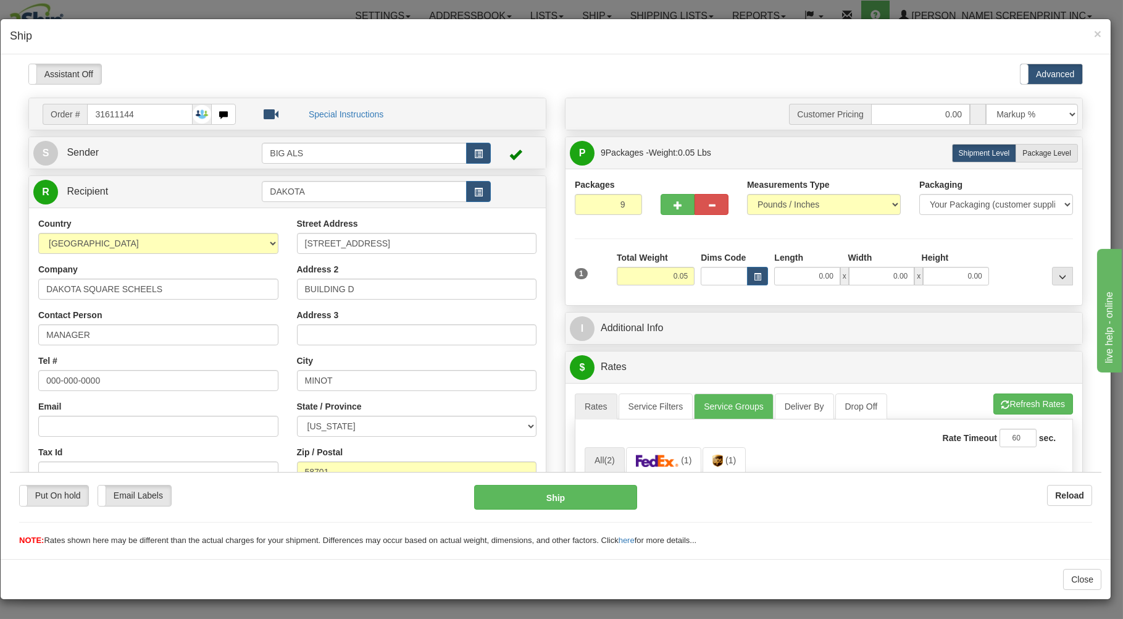
type input "14.00"
type input "31611144"
type input "12.35"
type input "31611144"
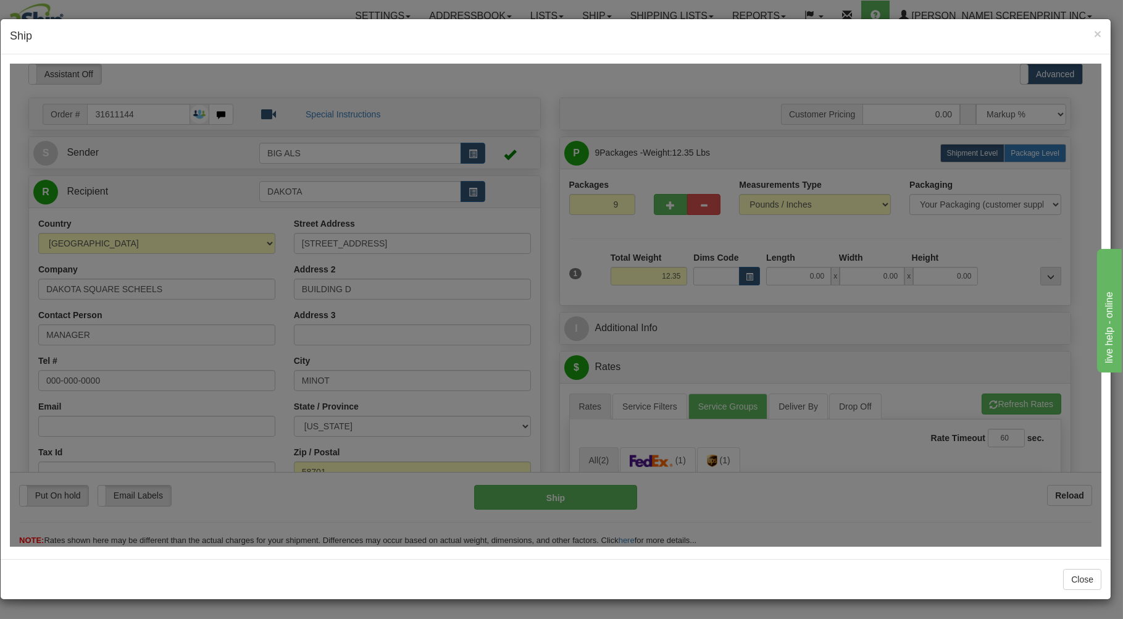
click at [1021, 152] on body "Please wait... Attention! Ok Add to Bidding... Preview Custom Documents Preview…" at bounding box center [556, 304] width 1092 height 483
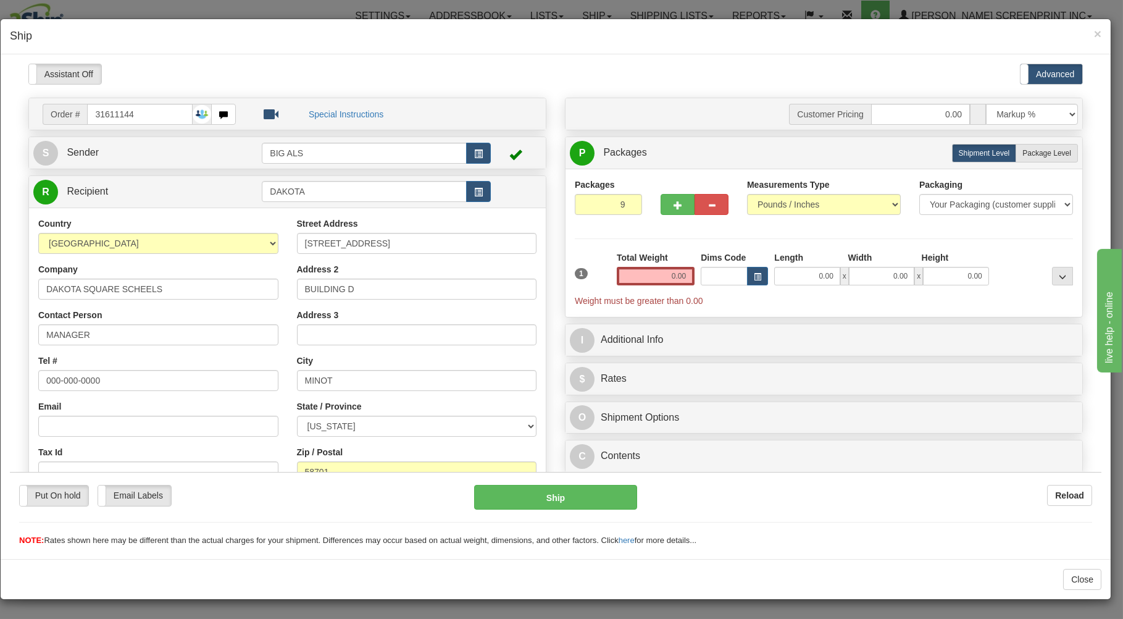
type input "0.00"
click at [1024, 153] on span "Package Level" at bounding box center [1047, 152] width 49 height 9
radio input "true"
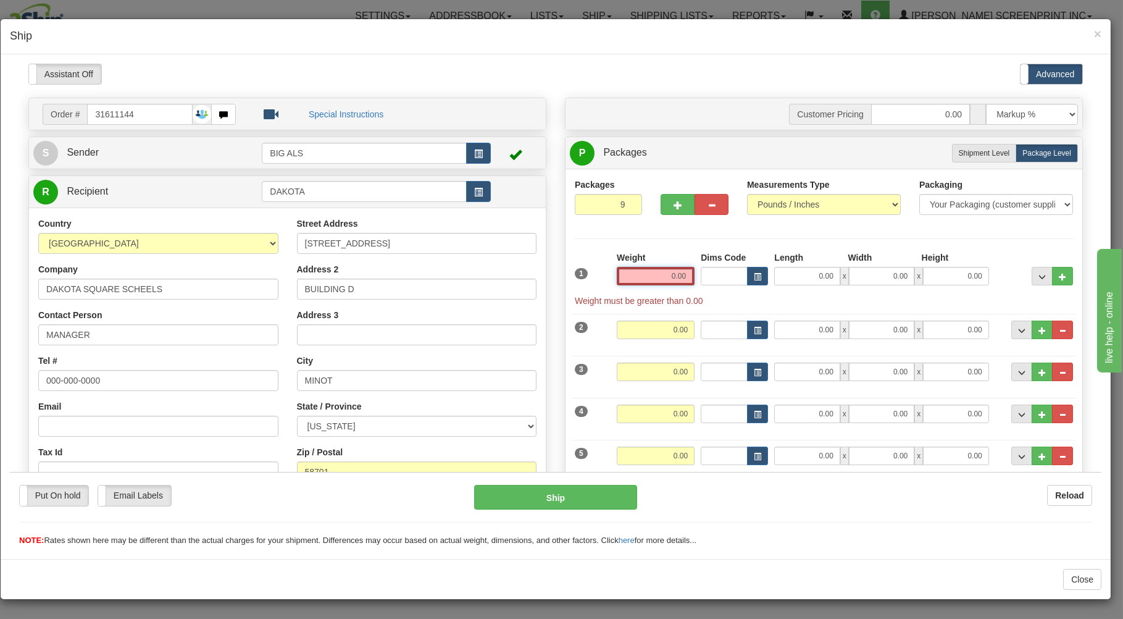
click at [635, 277] on input "0.00" at bounding box center [656, 275] width 78 height 19
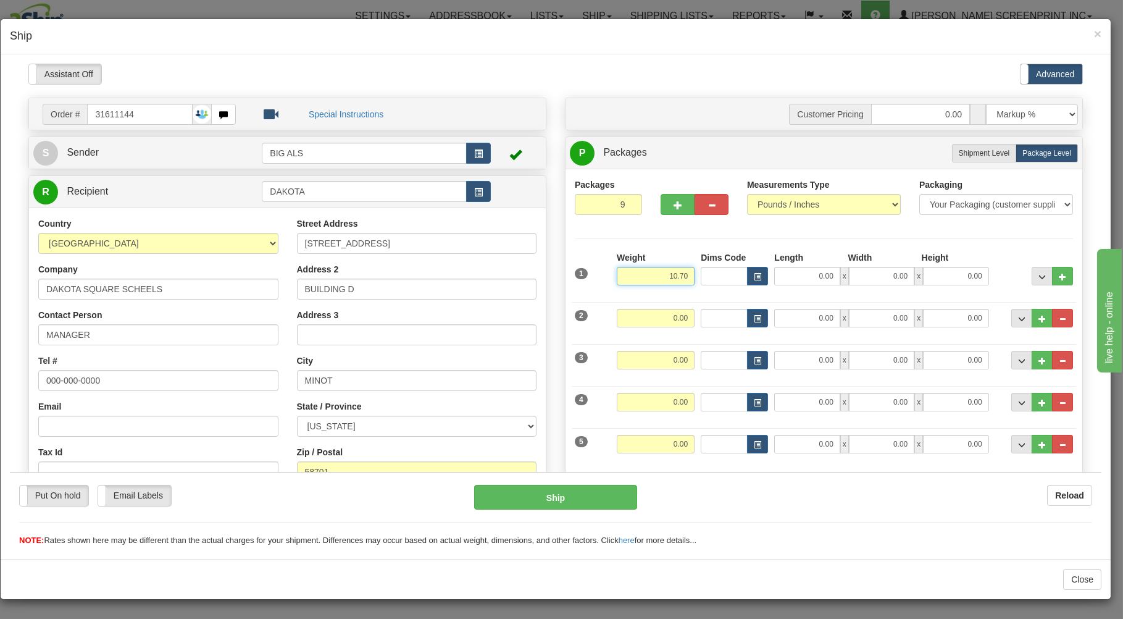
type input "10.70"
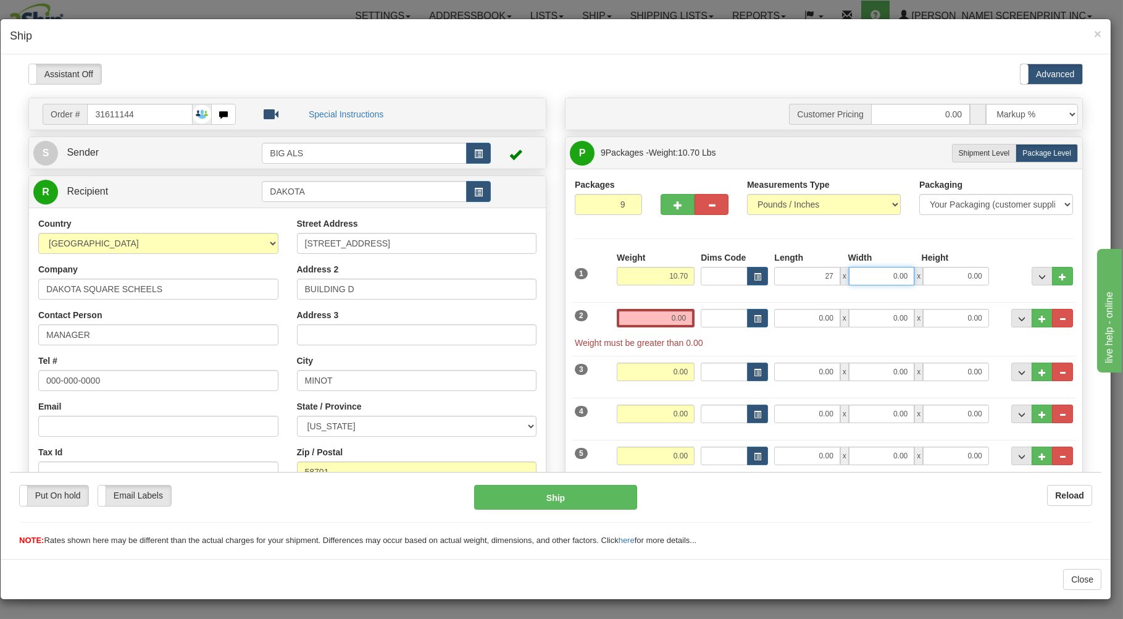
type input "27.00"
type input "19.00"
type input "8.00"
click at [631, 317] on input "0.00" at bounding box center [656, 317] width 78 height 19
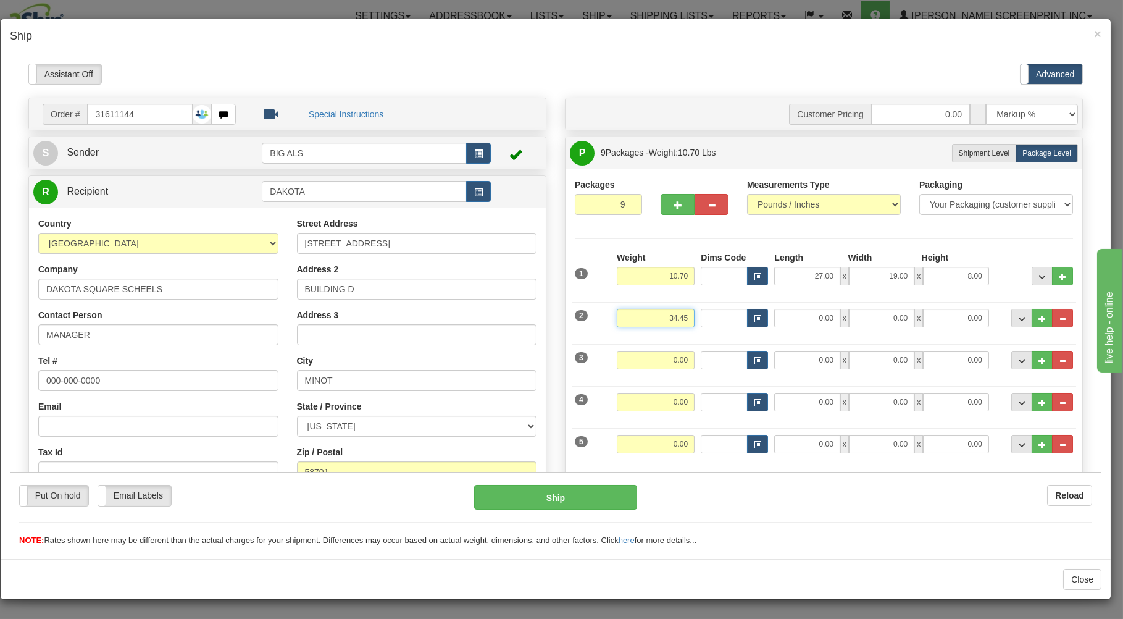
type input "34.45"
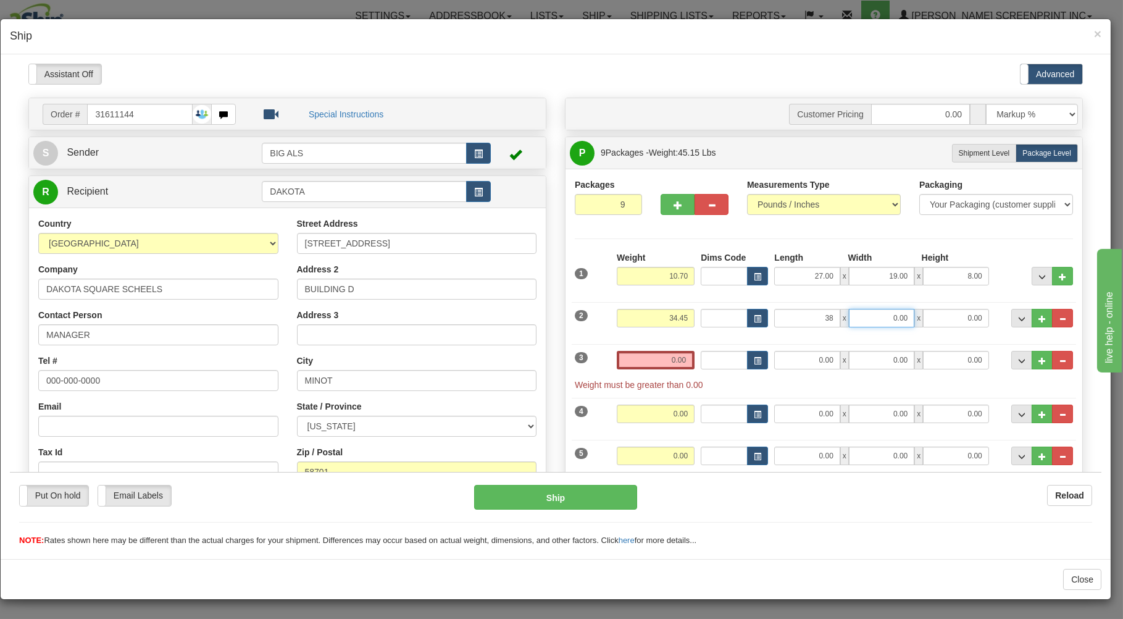
type input "38.00"
type input "19.00"
type input "13.00"
click at [619, 356] on input "0.00" at bounding box center [656, 359] width 78 height 19
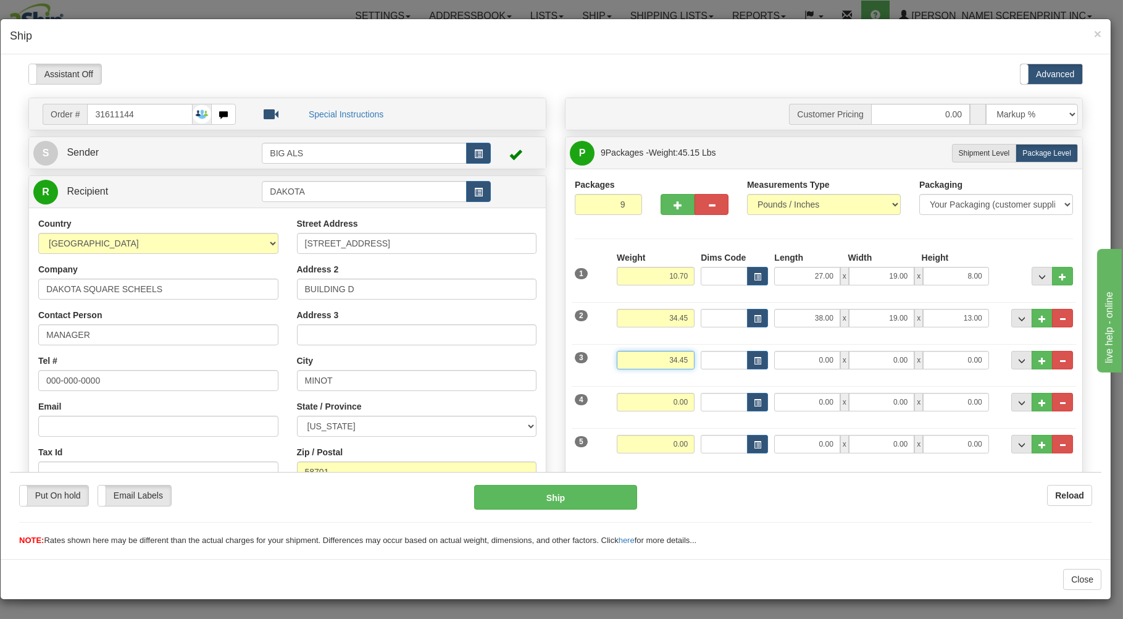
type input "34.45"
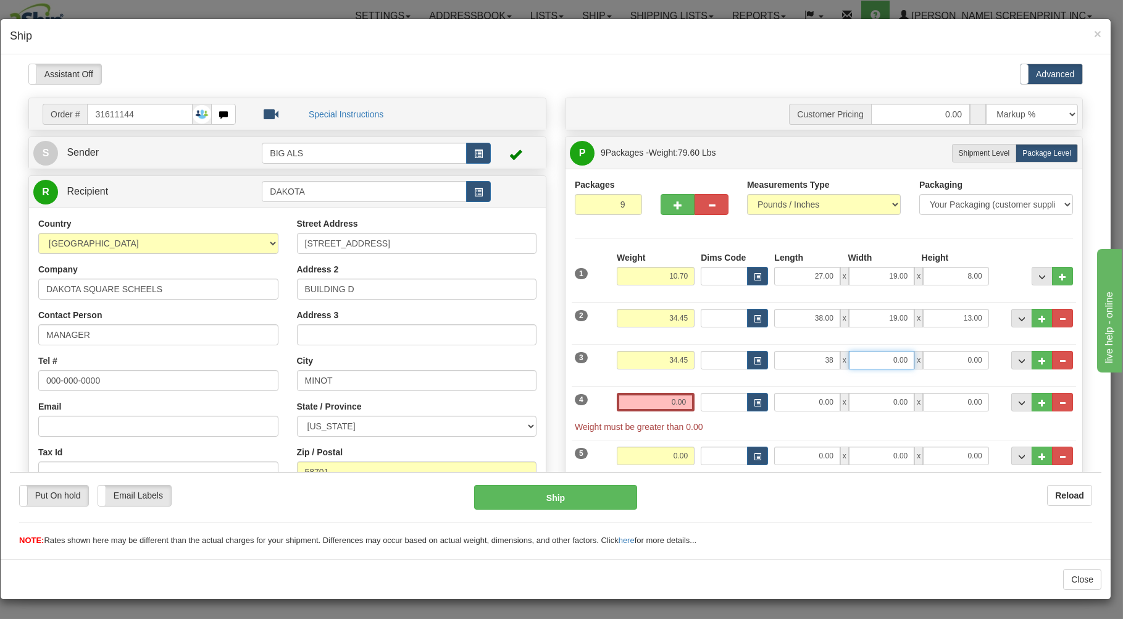
type input "38.00"
type input "19.00"
type input "13.00"
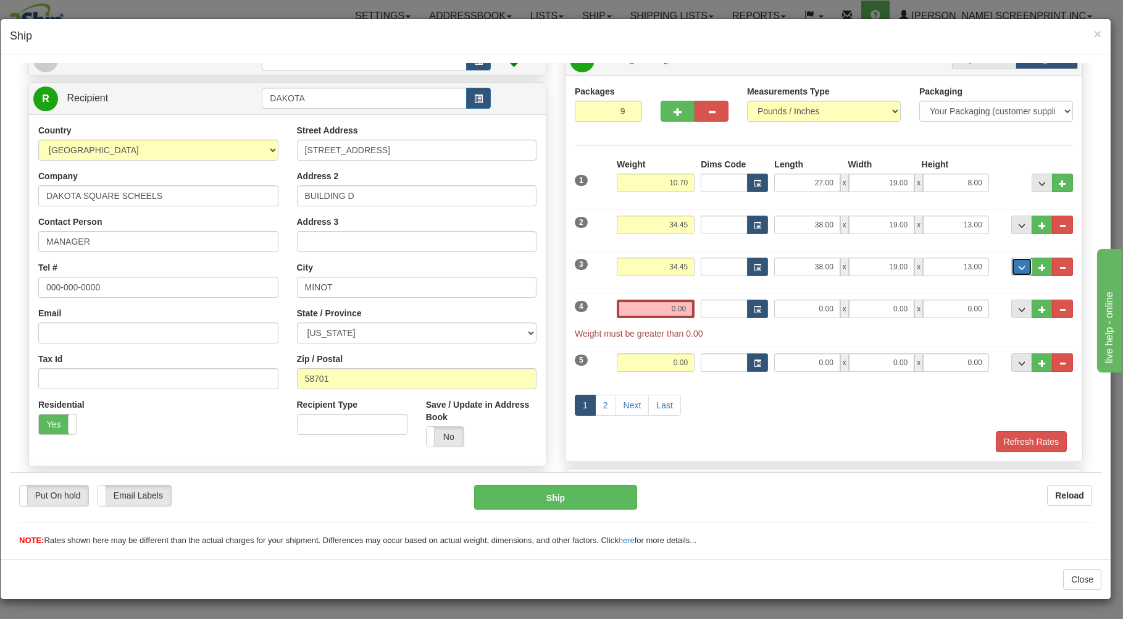
scroll to position [132, 0]
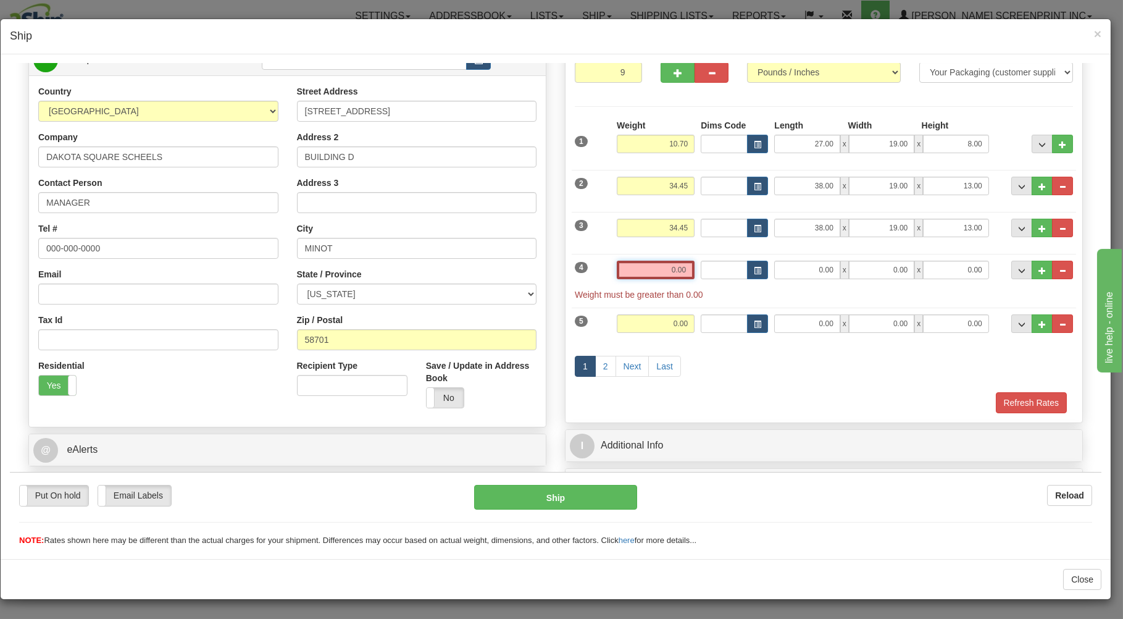
click at [647, 267] on input "0.00" at bounding box center [656, 269] width 78 height 19
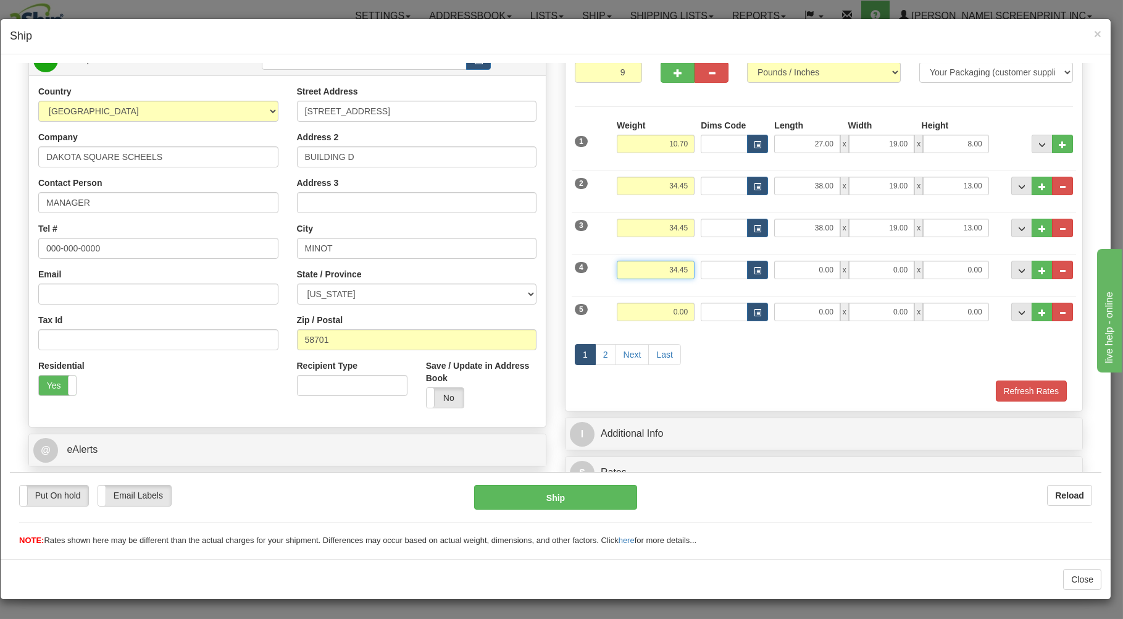
type input "34.45"
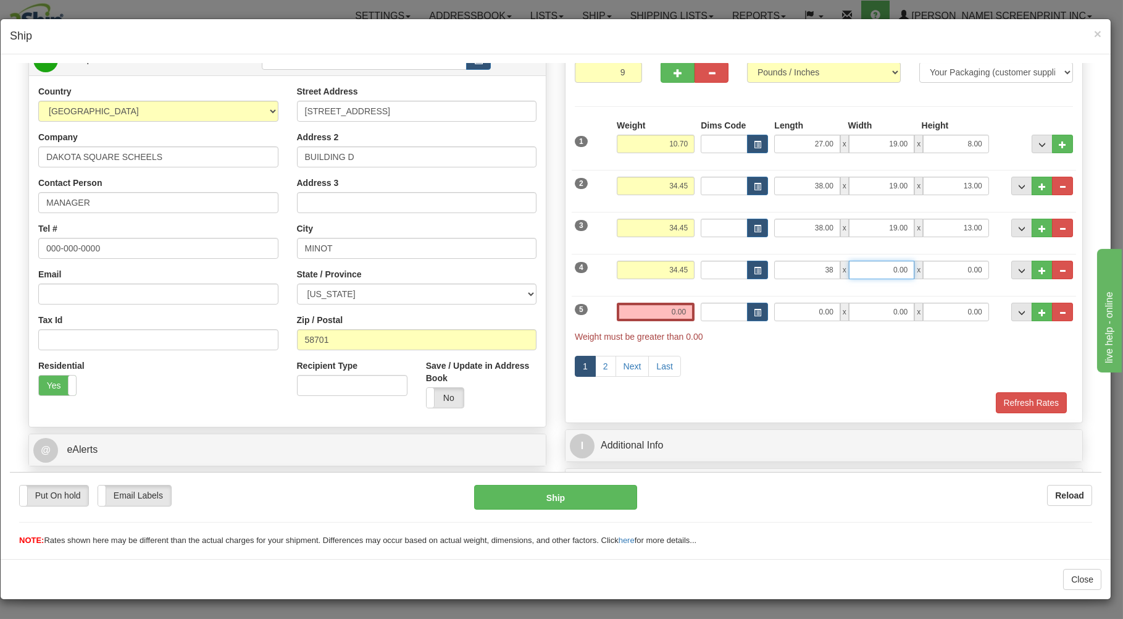
type input "38.00"
type input "19.00"
type input "13.00"
click at [627, 310] on input "0.00" at bounding box center [656, 311] width 78 height 19
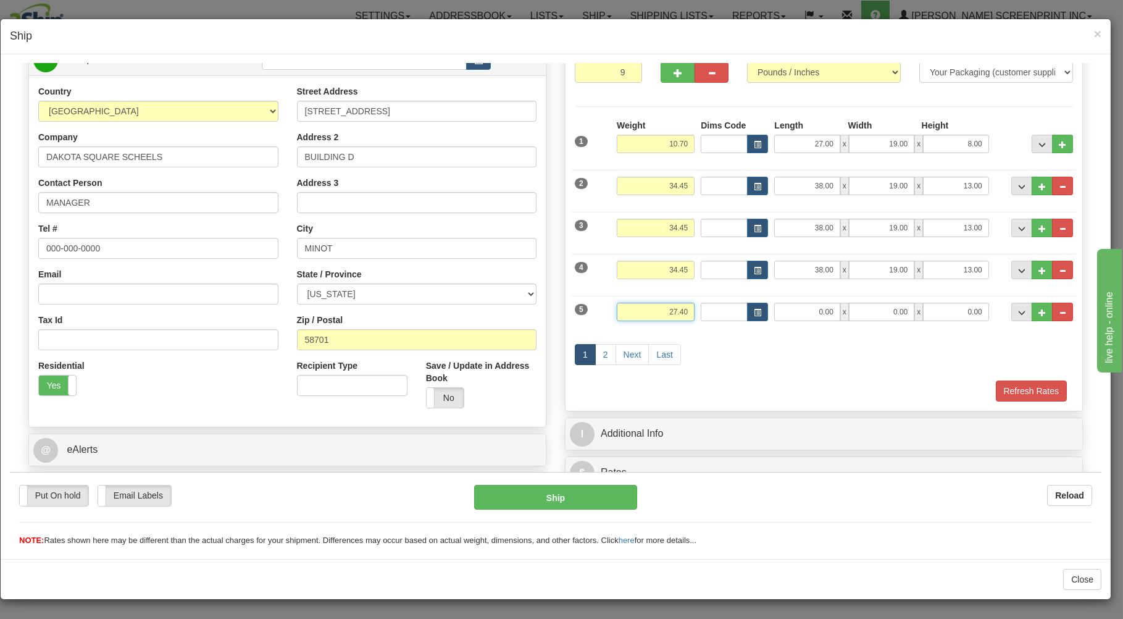
type input "27.40"
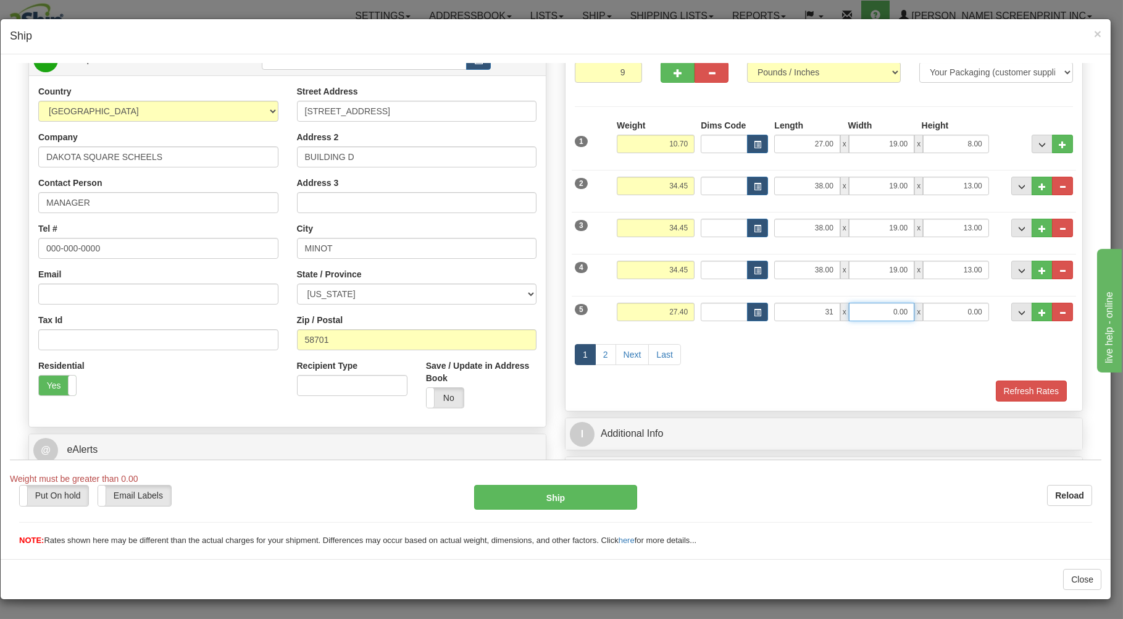
type input "31.00"
type input "19.00"
type input "14.00"
click at [595, 358] on link "2" at bounding box center [605, 353] width 21 height 21
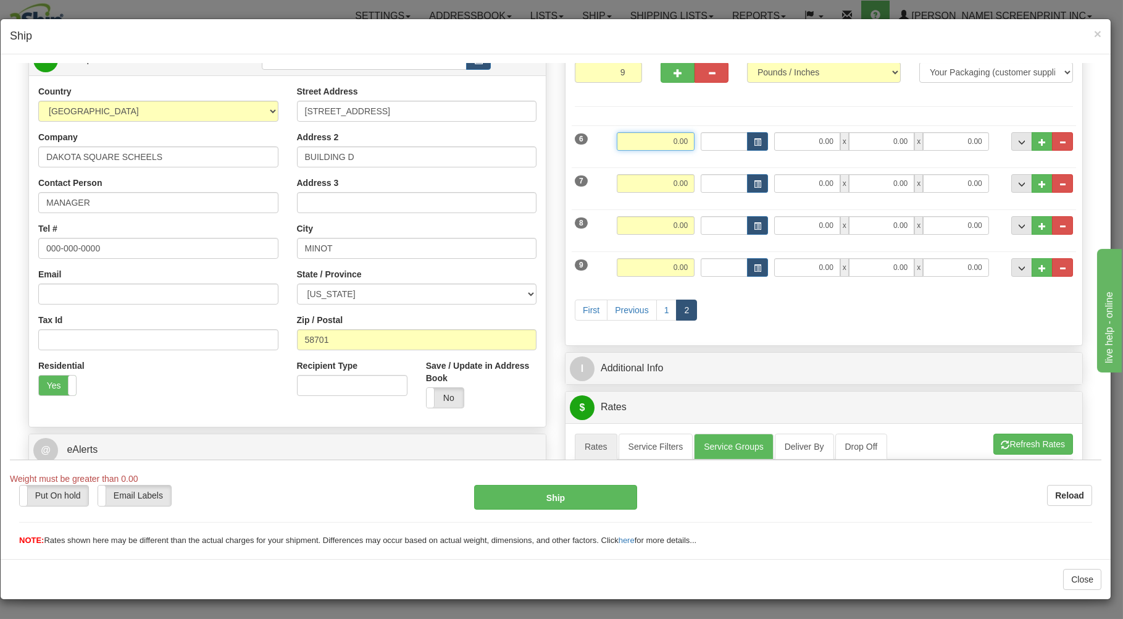
click at [659, 143] on input "0.00" at bounding box center [656, 141] width 78 height 19
type input "14.00"
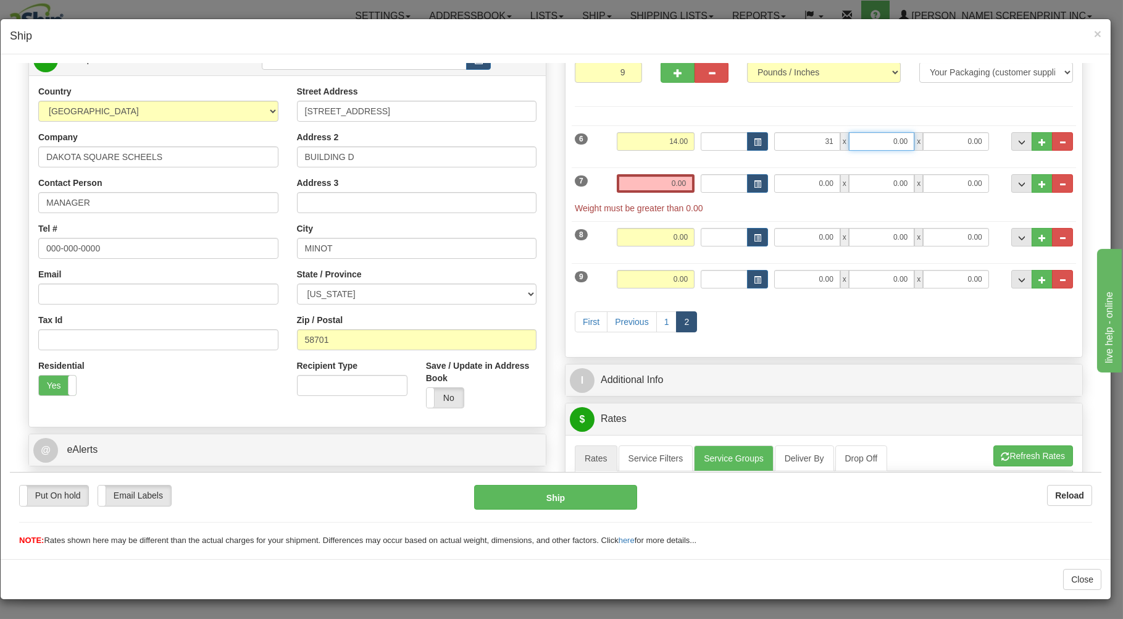
type input "31.00"
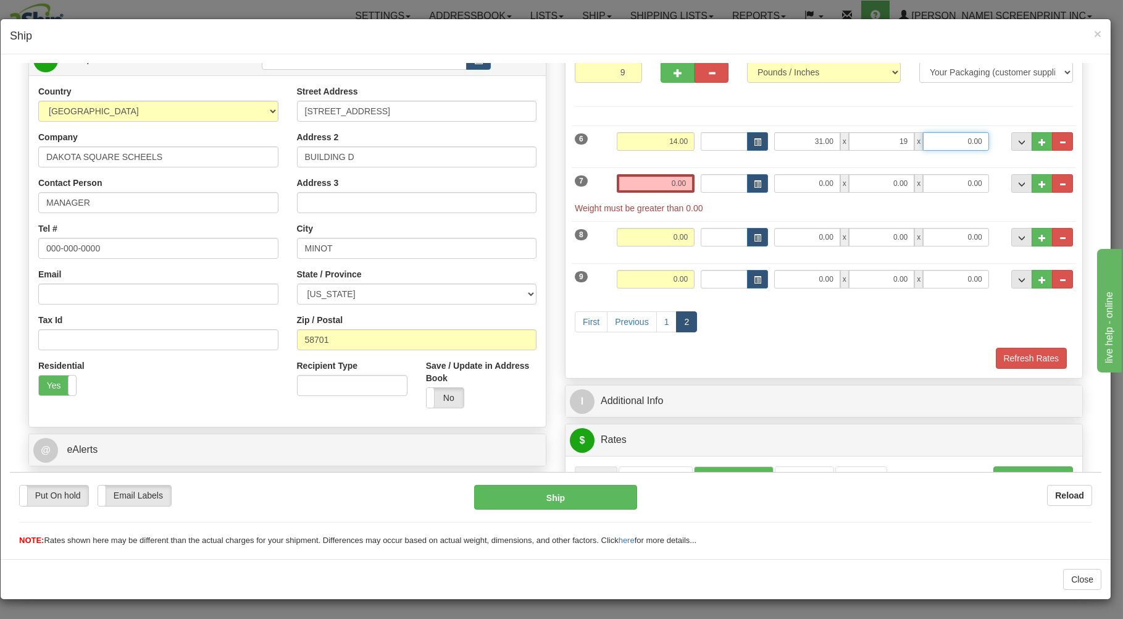
type input "19.00"
type input "8.00"
click at [659, 186] on input "0.00" at bounding box center [656, 183] width 78 height 19
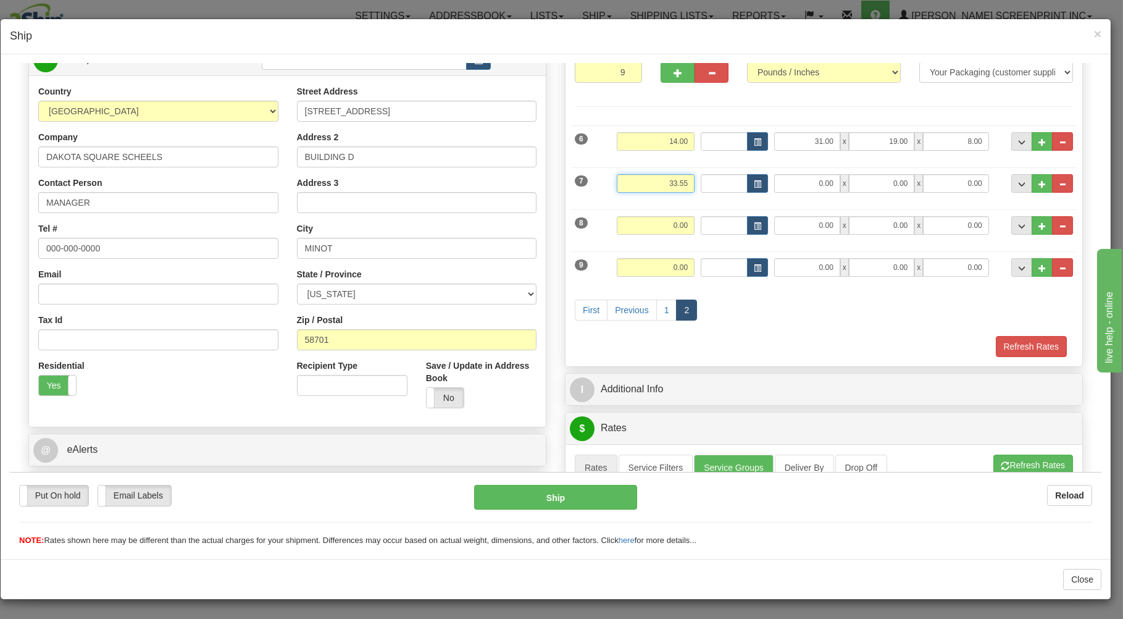
type input "33.55"
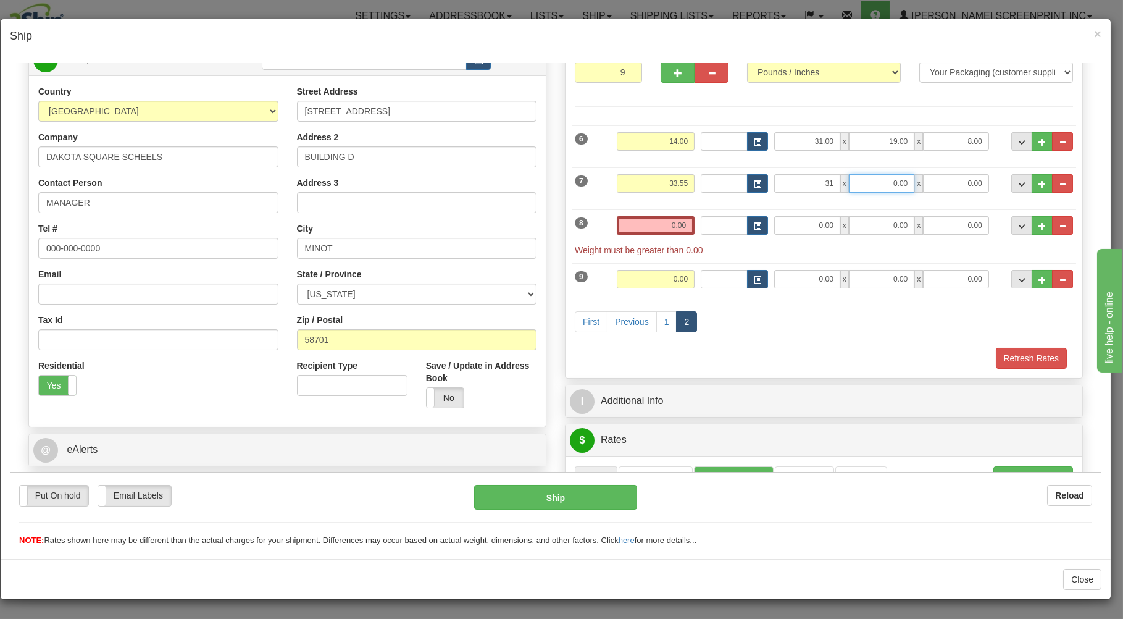
type input "31.00"
type input "19.00"
type input "17.00"
click at [658, 228] on input "0.00" at bounding box center [656, 225] width 78 height 19
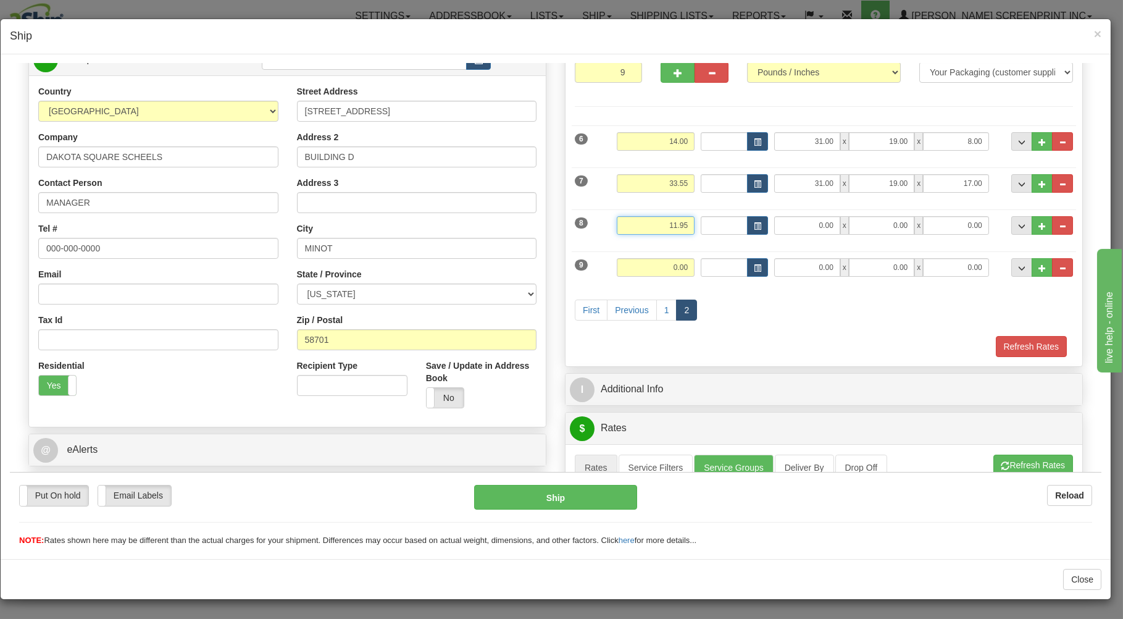
type input "11.95"
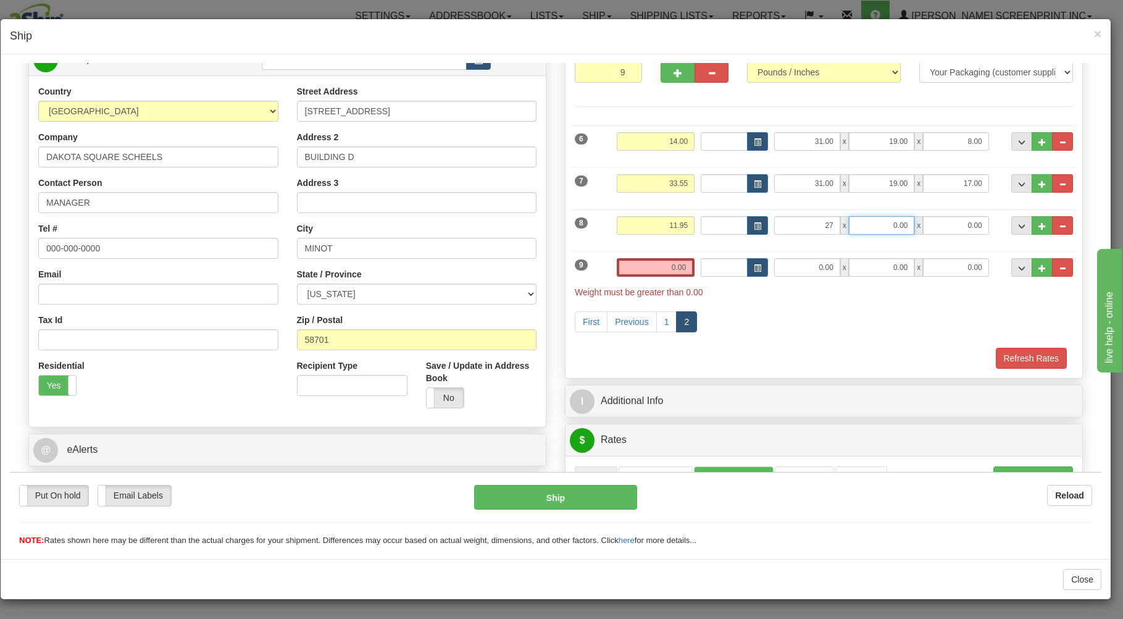
type input "27.00"
type input "19.00"
type input "8.00"
click at [645, 269] on input "0.00" at bounding box center [656, 266] width 78 height 19
type input "0.00"
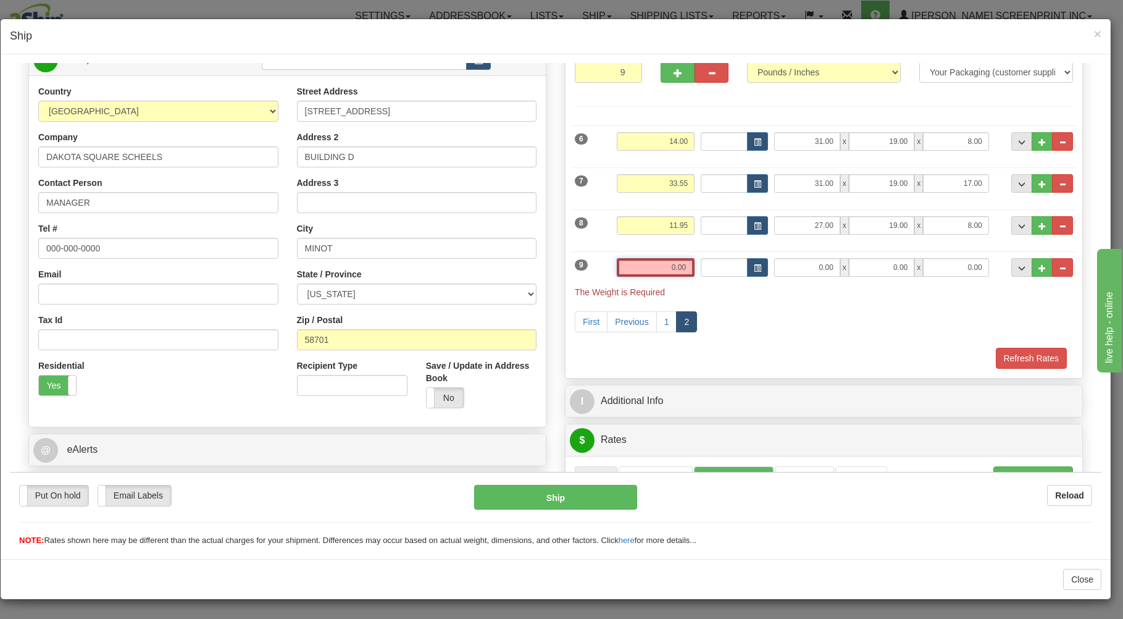
click at [621, 276] on input "0.00" at bounding box center [656, 266] width 78 height 19
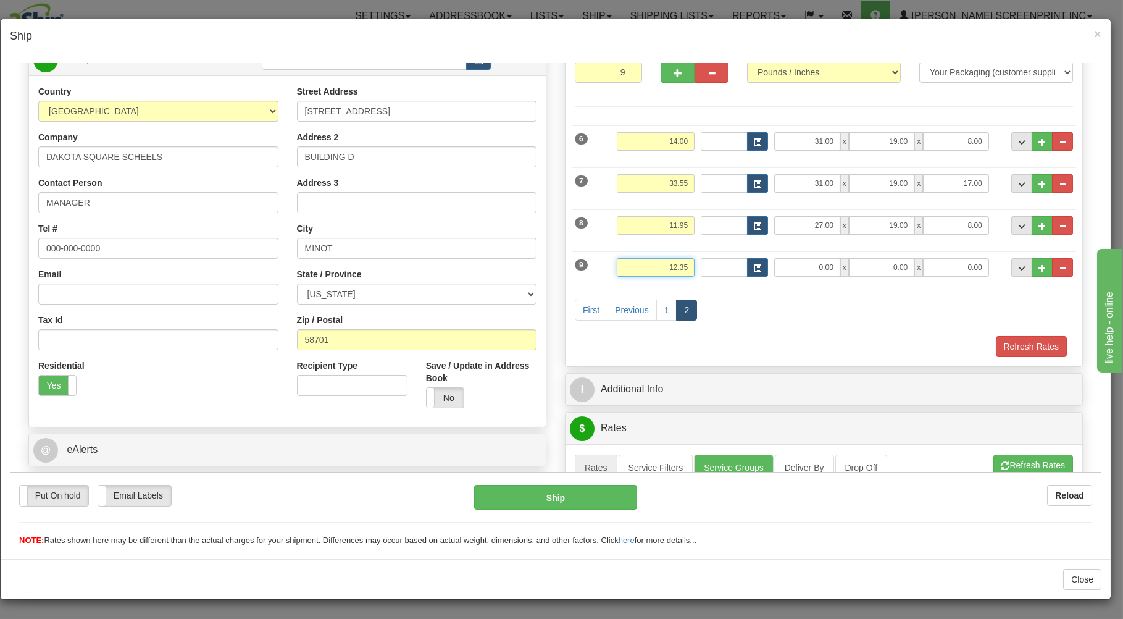
type input "12.35"
type input "27.00"
type input "19.00"
type input "1"
type input "8.00"
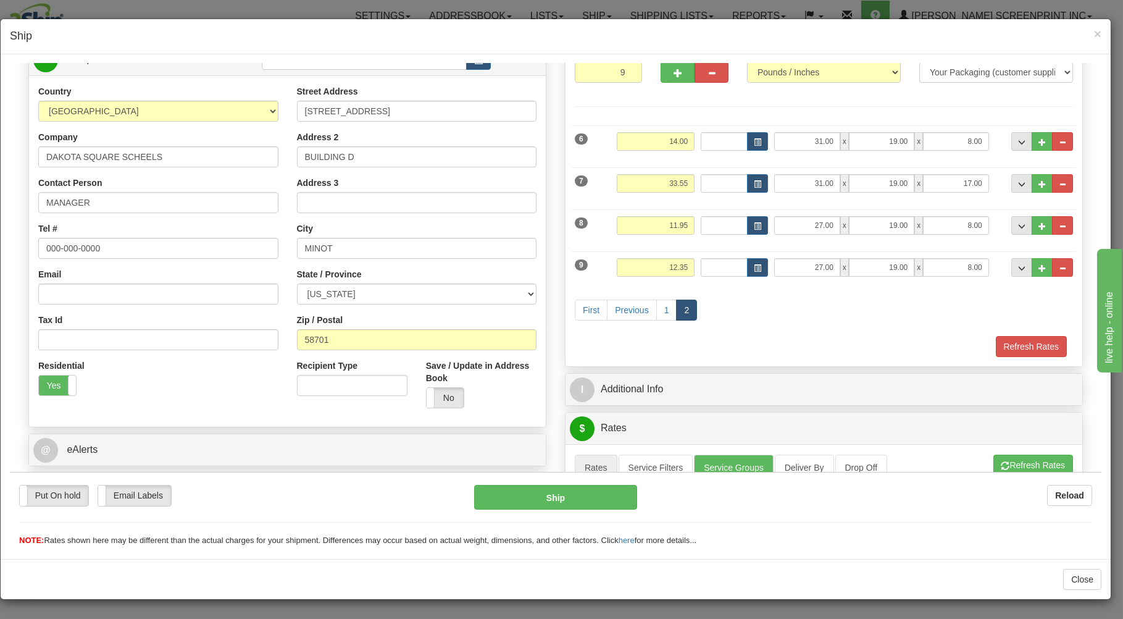
click at [647, 350] on div "Refresh Rates" at bounding box center [824, 345] width 504 height 21
click at [663, 308] on link "1" at bounding box center [666, 309] width 21 height 21
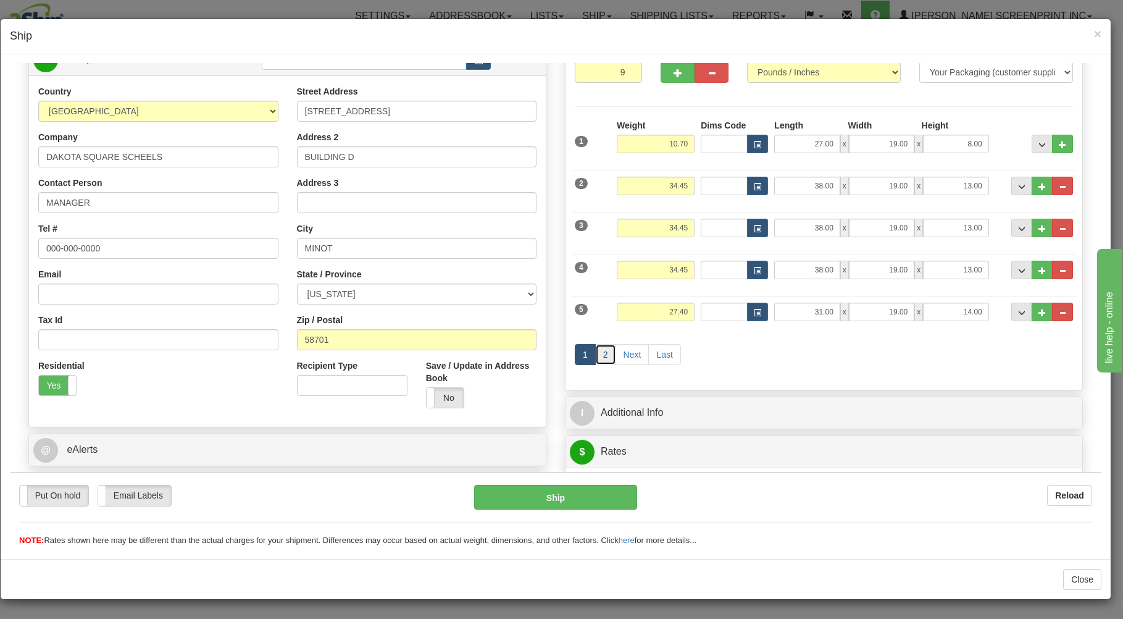
click at [598, 356] on link "2" at bounding box center [605, 353] width 21 height 21
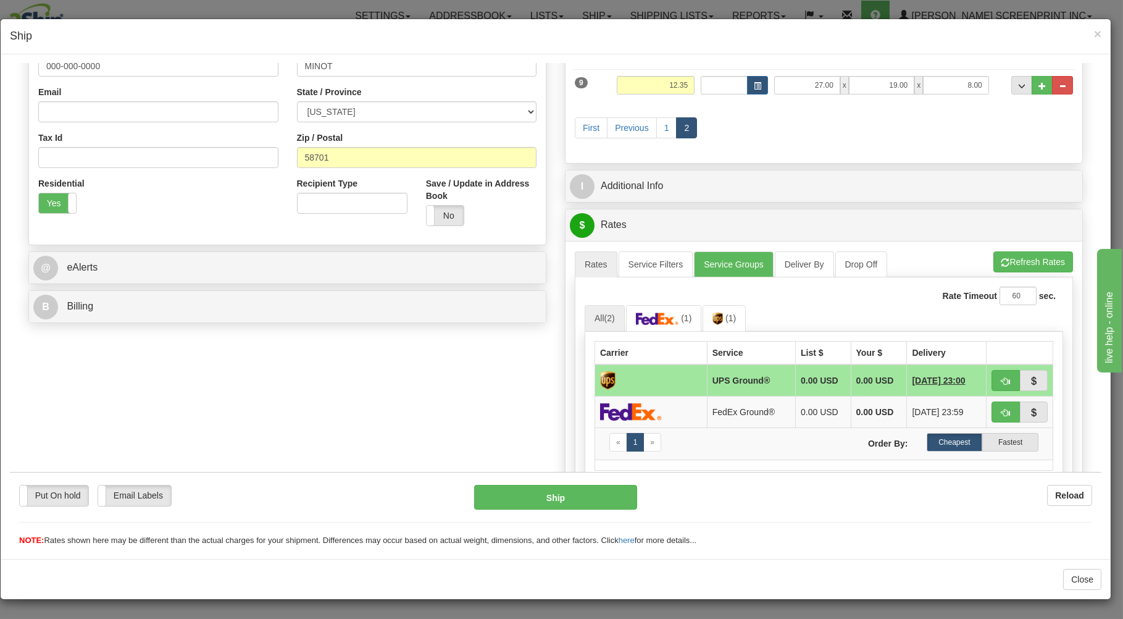
scroll to position [331, 0]
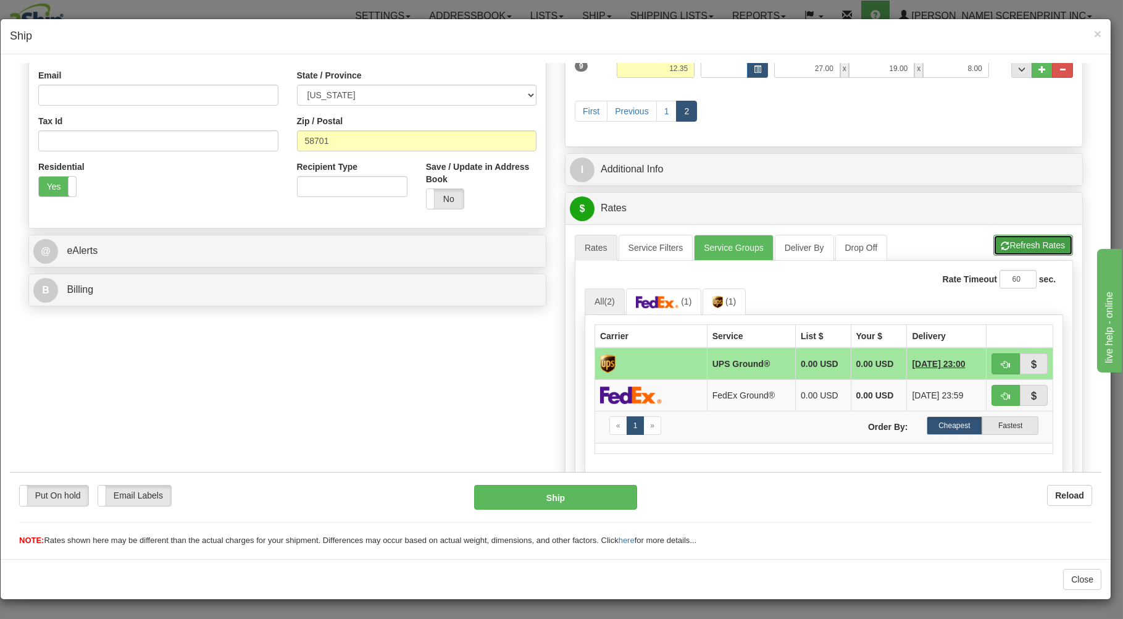
click at [1005, 240] on button "Refresh Rates" at bounding box center [1034, 244] width 80 height 21
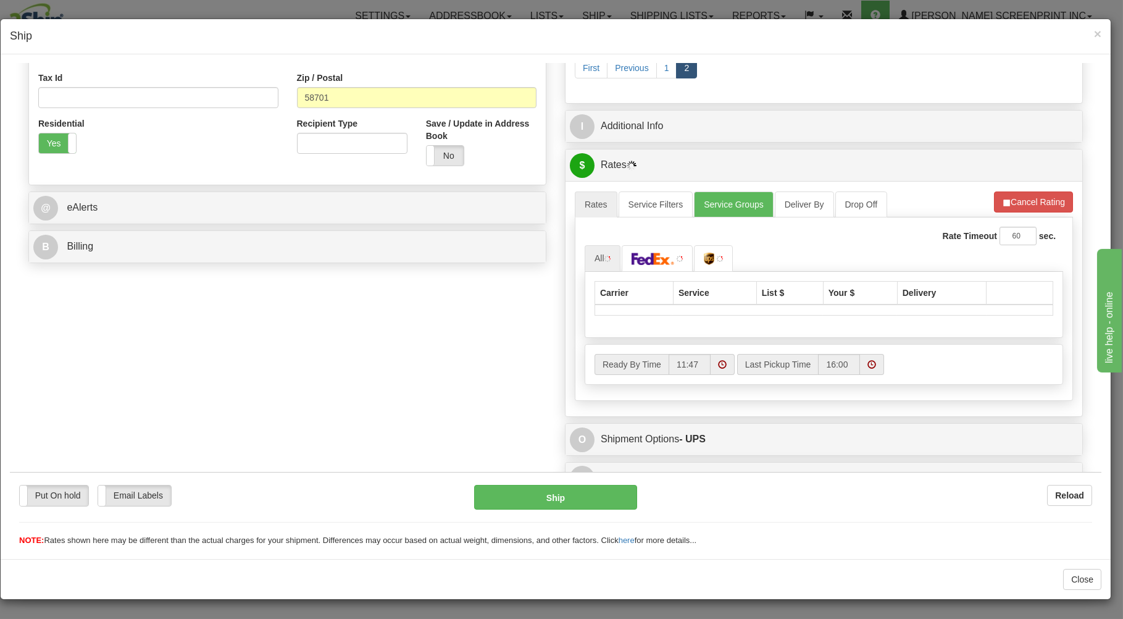
scroll to position [395, 0]
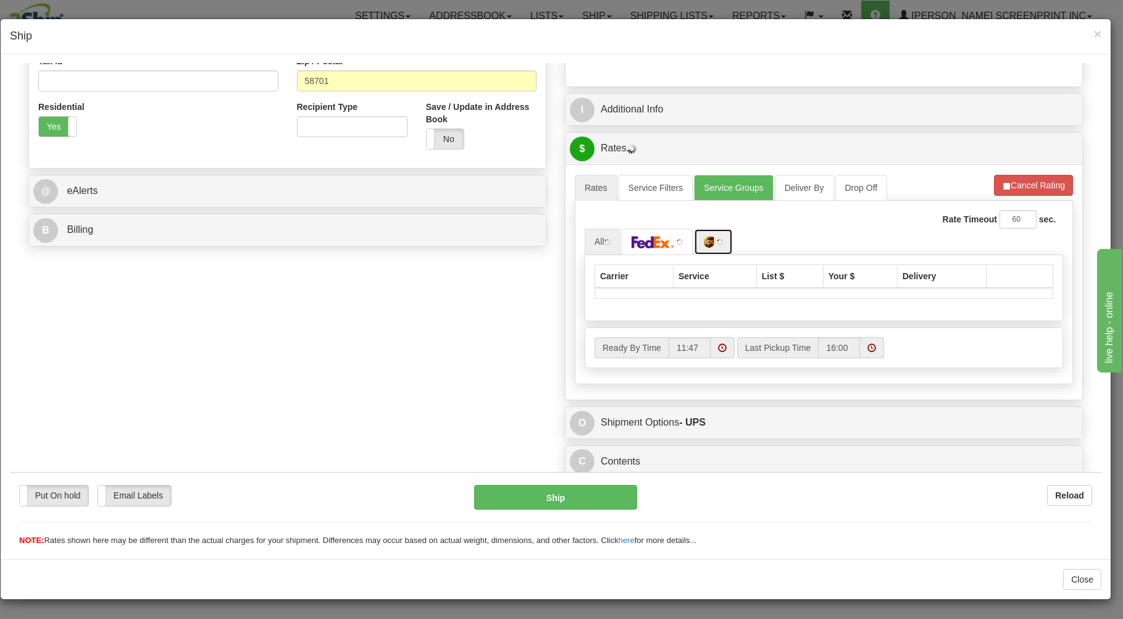
drag, startPoint x: 714, startPoint y: 243, endPoint x: 749, endPoint y: 236, distance: 35.4
click at [715, 243] on link at bounding box center [713, 241] width 39 height 27
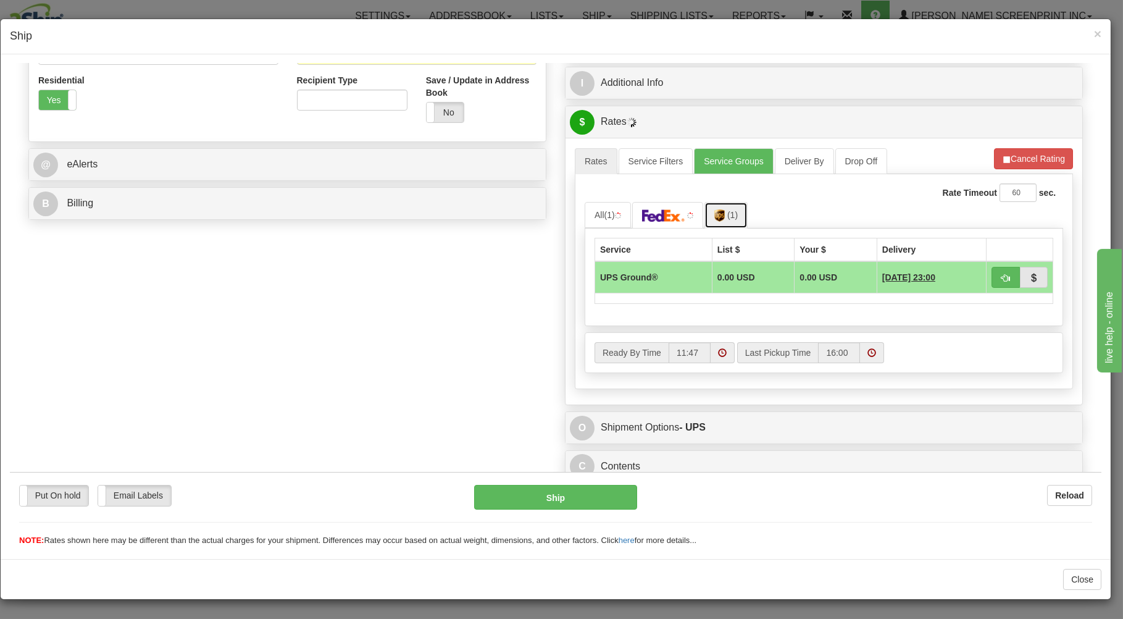
scroll to position [427, 0]
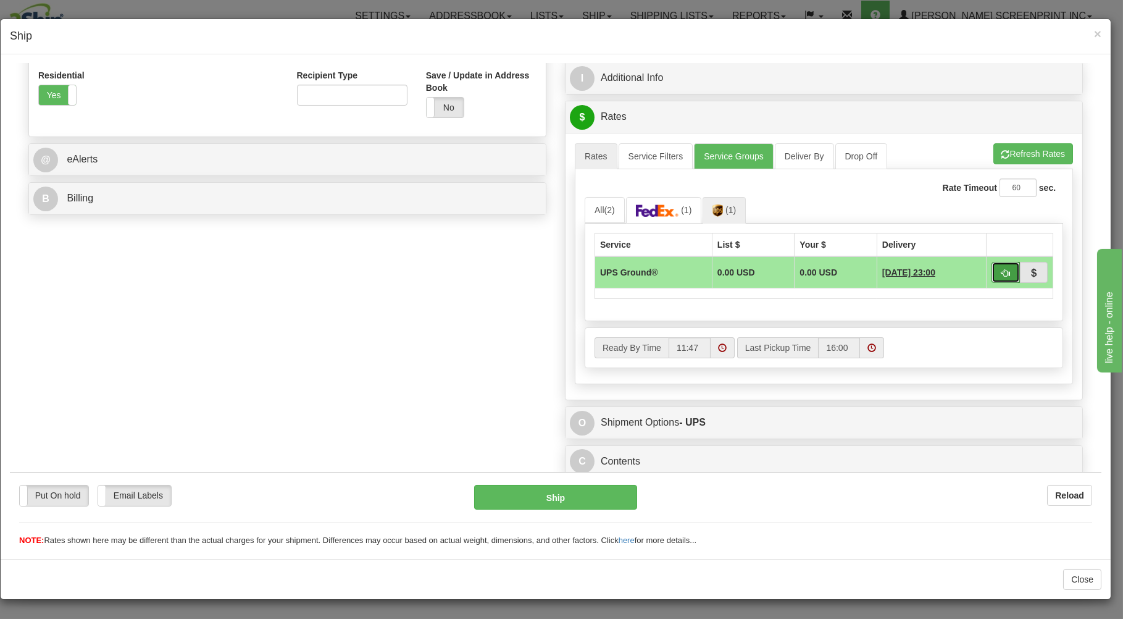
click at [1002, 269] on span "button" at bounding box center [1006, 273] width 9 height 8
type input "03"
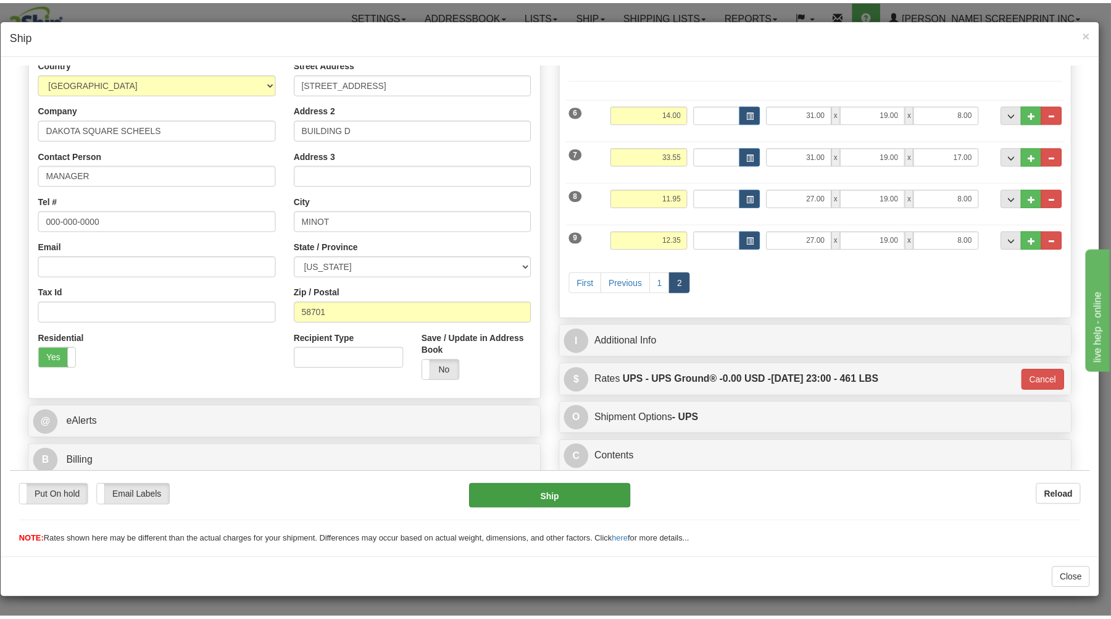
scroll to position [162, 0]
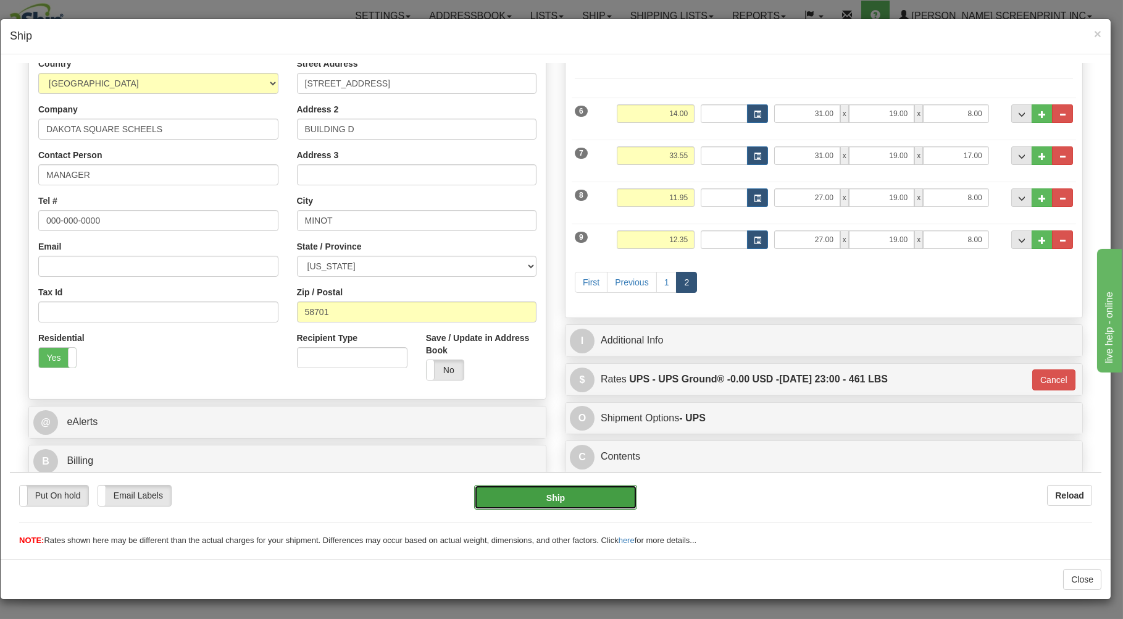
click at [559, 489] on button "Ship" at bounding box center [556, 496] width 164 height 25
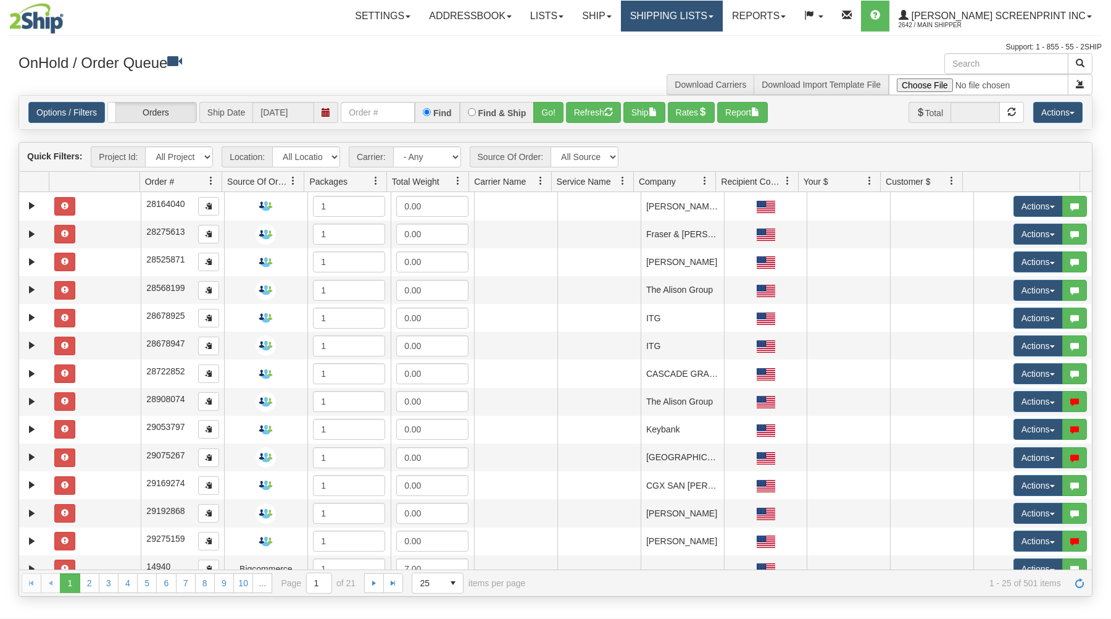
click at [705, 16] on link "Shipping lists" at bounding box center [672, 16] width 102 height 31
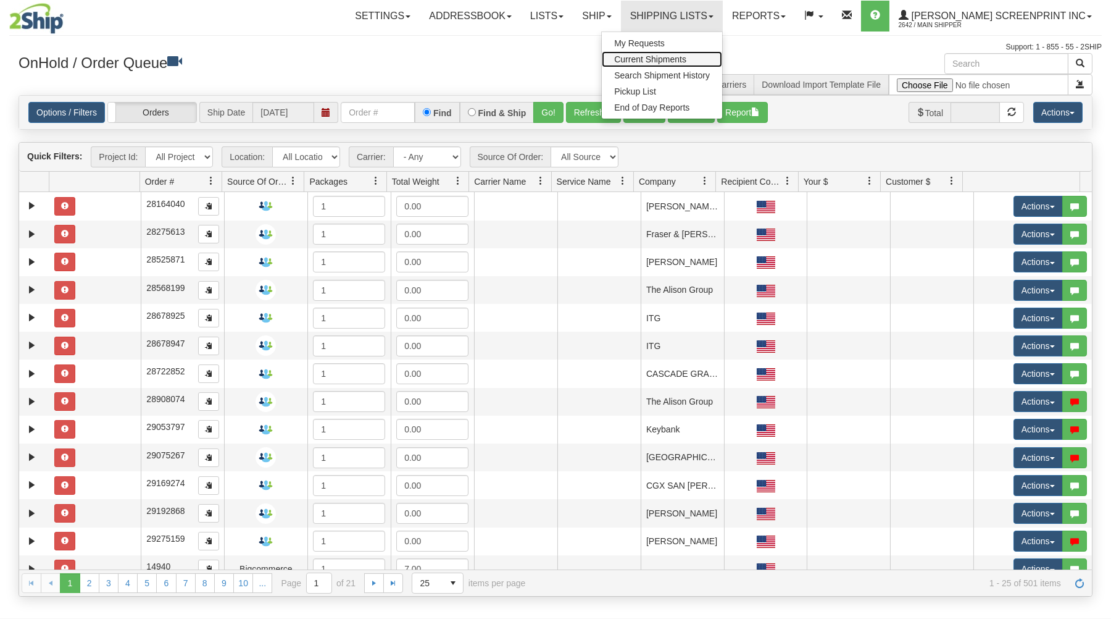
click at [680, 58] on span "Current Shipments" at bounding box center [650, 59] width 72 height 10
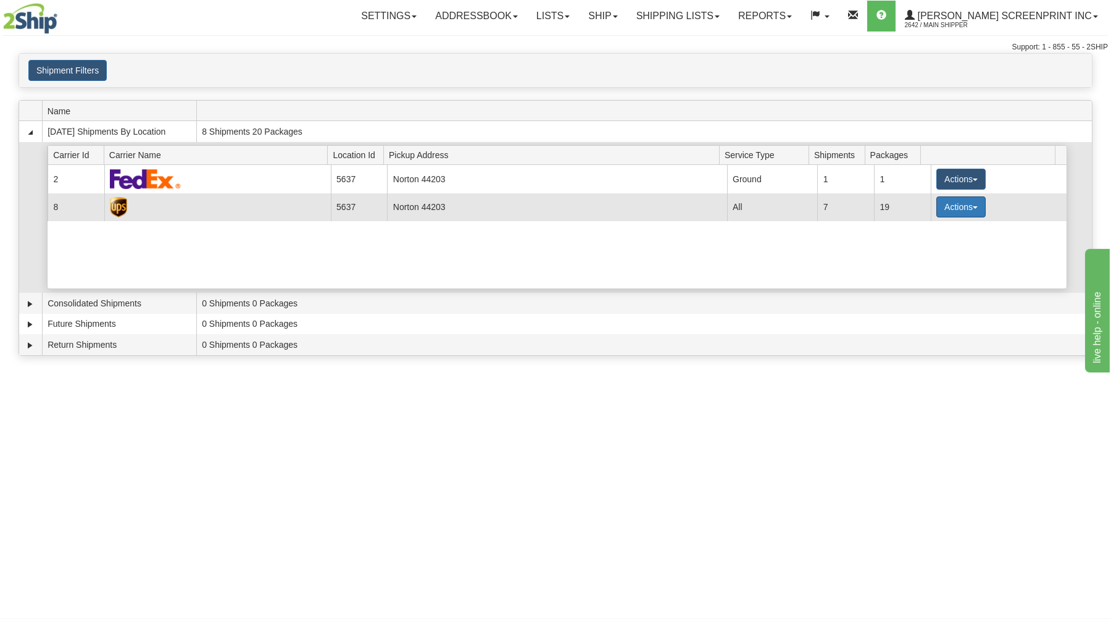
click at [970, 207] on button "Actions" at bounding box center [961, 206] width 49 height 21
click at [955, 230] on link "Details" at bounding box center [936, 230] width 99 height 16
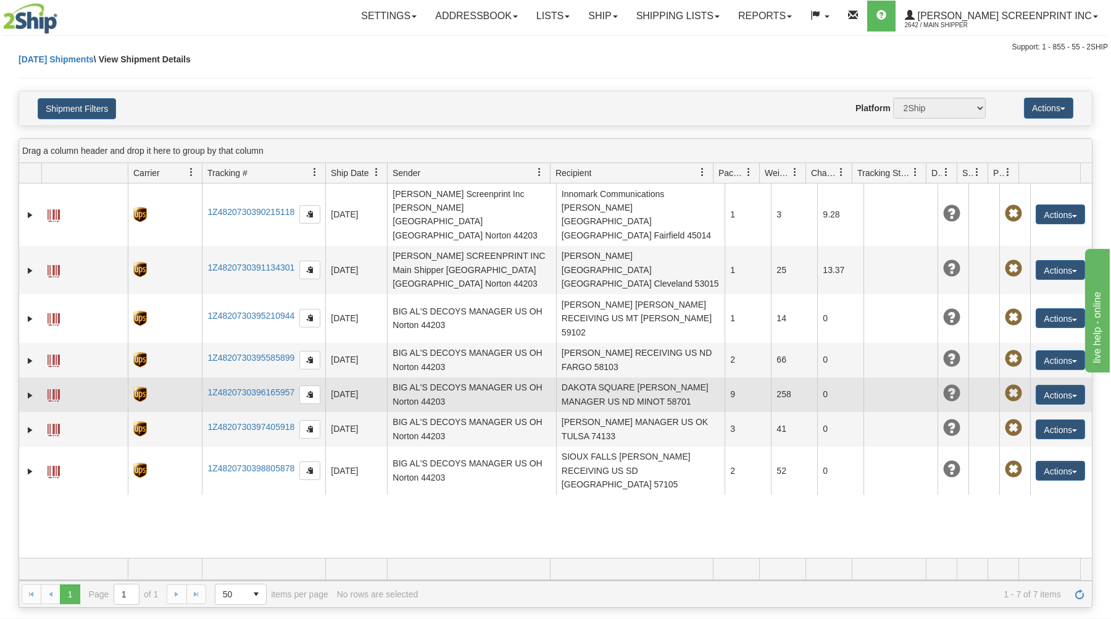
click at [56, 389] on span at bounding box center [54, 395] width 12 height 12
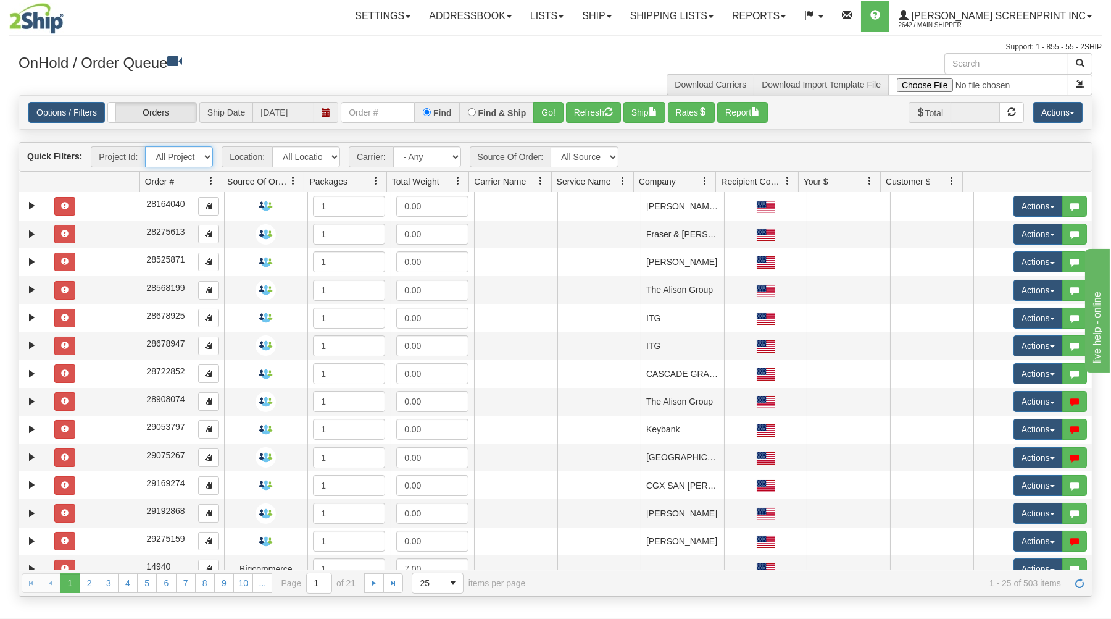
click at [145, 146] on select "All Projects Imagine ShipRequests [DATE] ShipRequests [DATE] ShipRequests [DATE…" at bounding box center [179, 156] width 68 height 21
click at [309, 30] on div "Settings Shipping Preferences Fields Preferences New Store Connections Addressb…" at bounding box center [651, 16] width 900 height 31
